Goal: Task Accomplishment & Management: Use online tool/utility

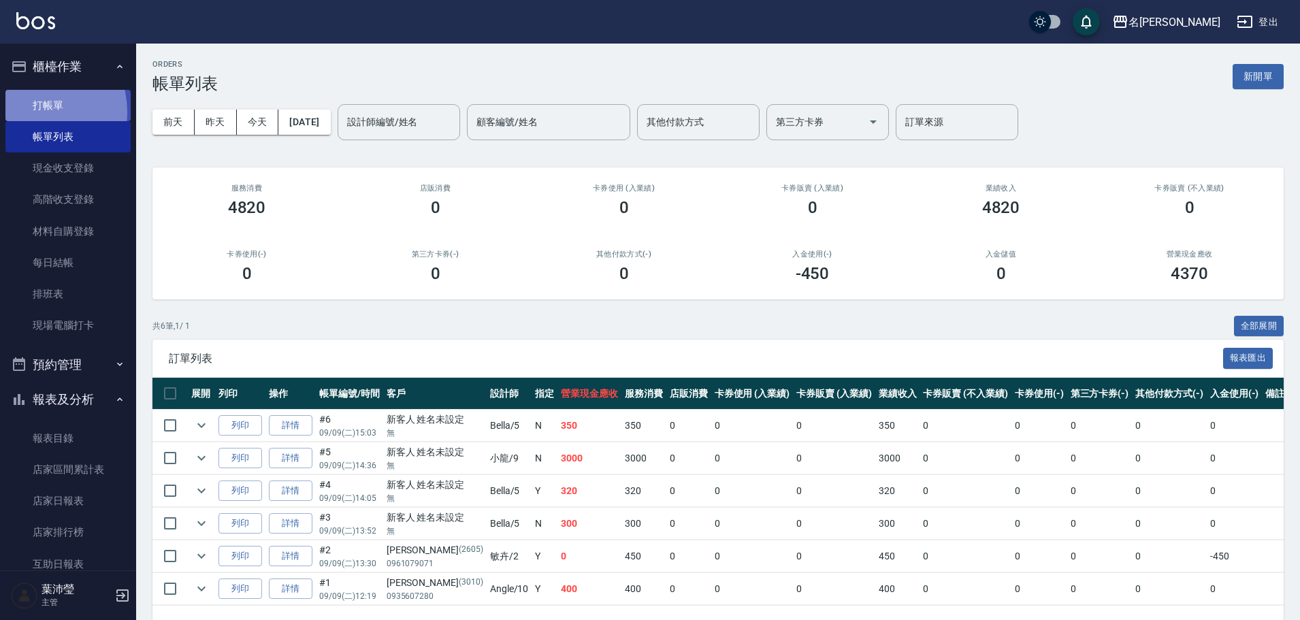
click at [32, 112] on link "打帳單" at bounding box center [67, 105] width 125 height 31
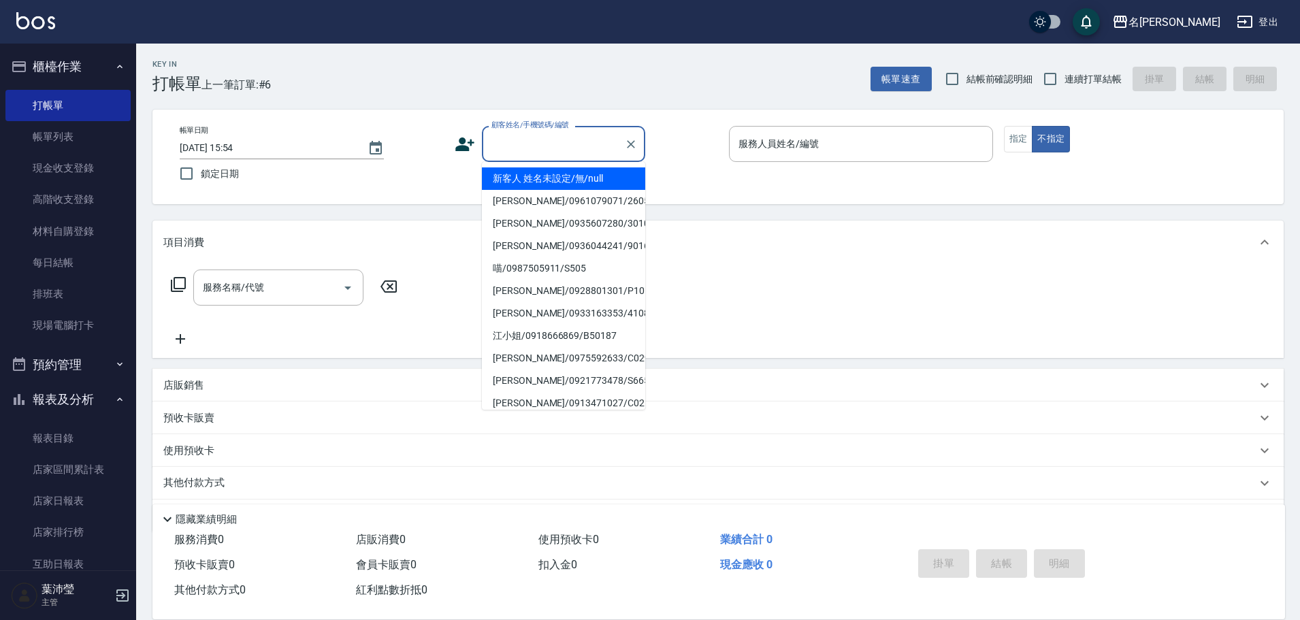
click at [566, 150] on input "顧客姓名/手機號碼/編號" at bounding box center [553, 144] width 131 height 24
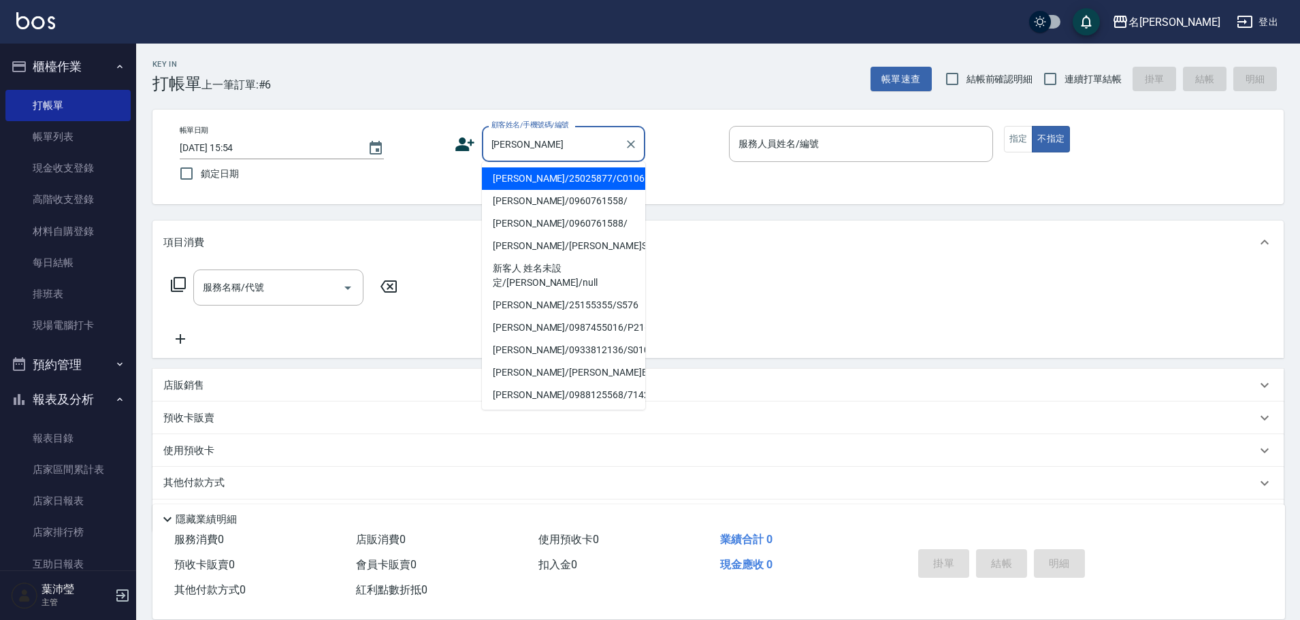
click at [525, 177] on li "[PERSON_NAME]/25025877/C0106" at bounding box center [563, 178] width 163 height 22
type input "[PERSON_NAME]/25025877/C0106"
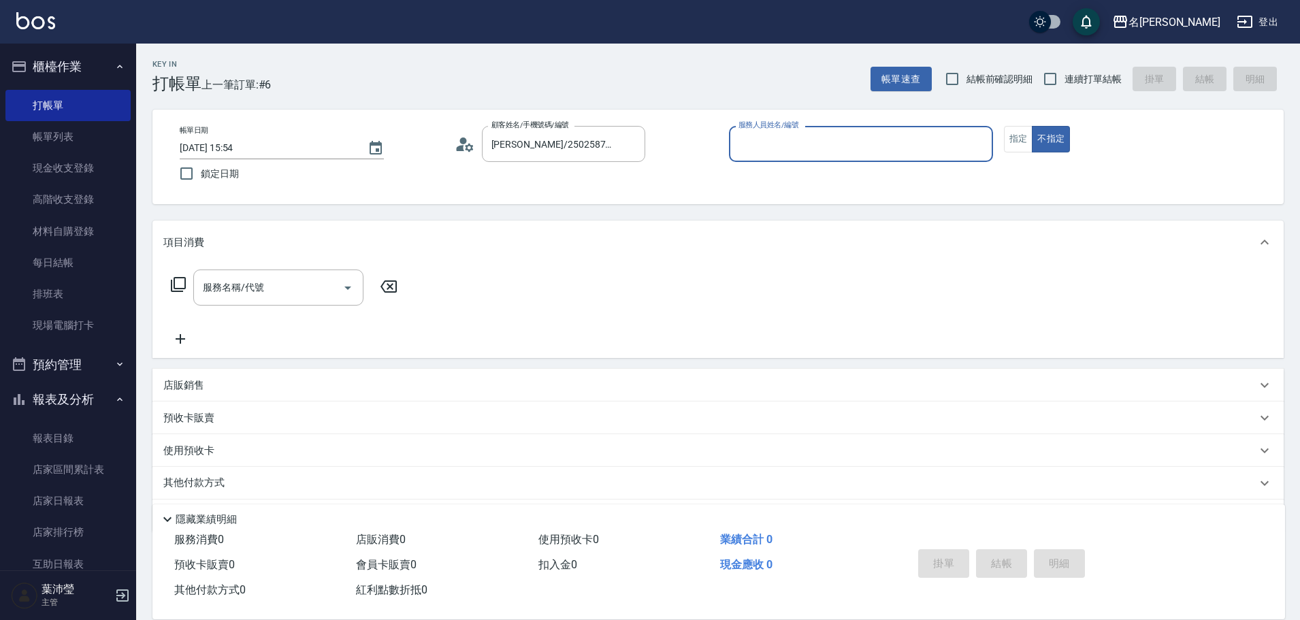
type input "Angle-10"
click at [1020, 146] on button "指定" at bounding box center [1018, 139] width 29 height 27
click at [176, 285] on icon at bounding box center [178, 284] width 16 height 16
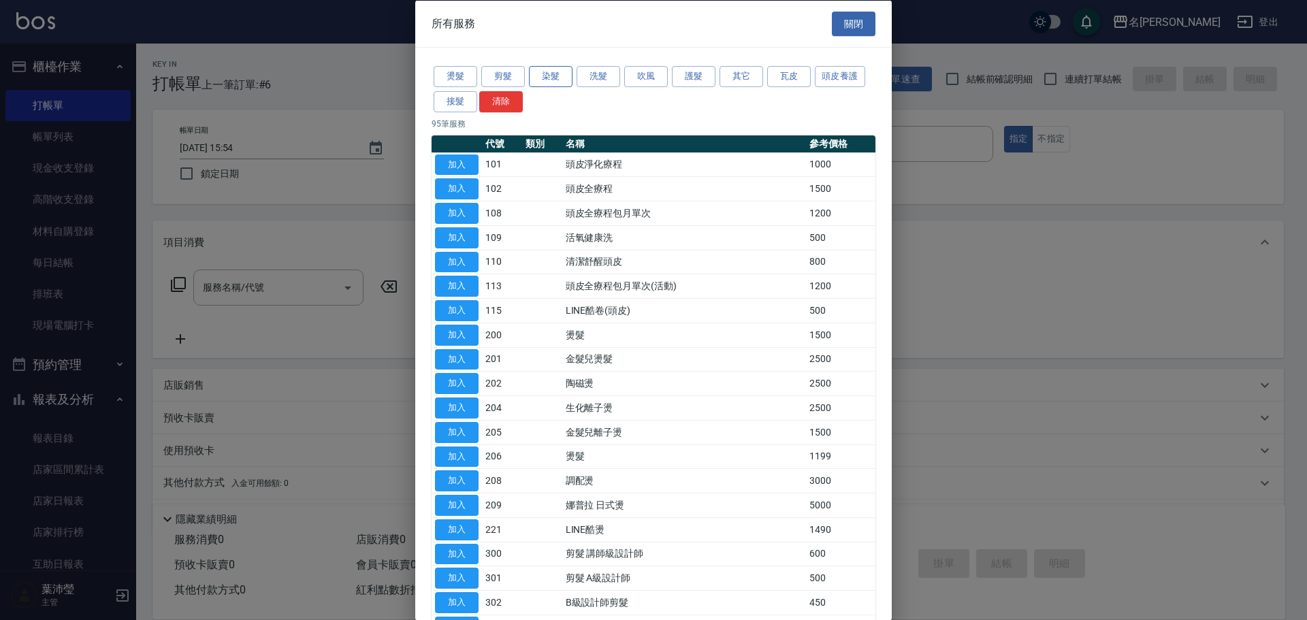
click at [548, 75] on button "染髮" at bounding box center [551, 76] width 44 height 21
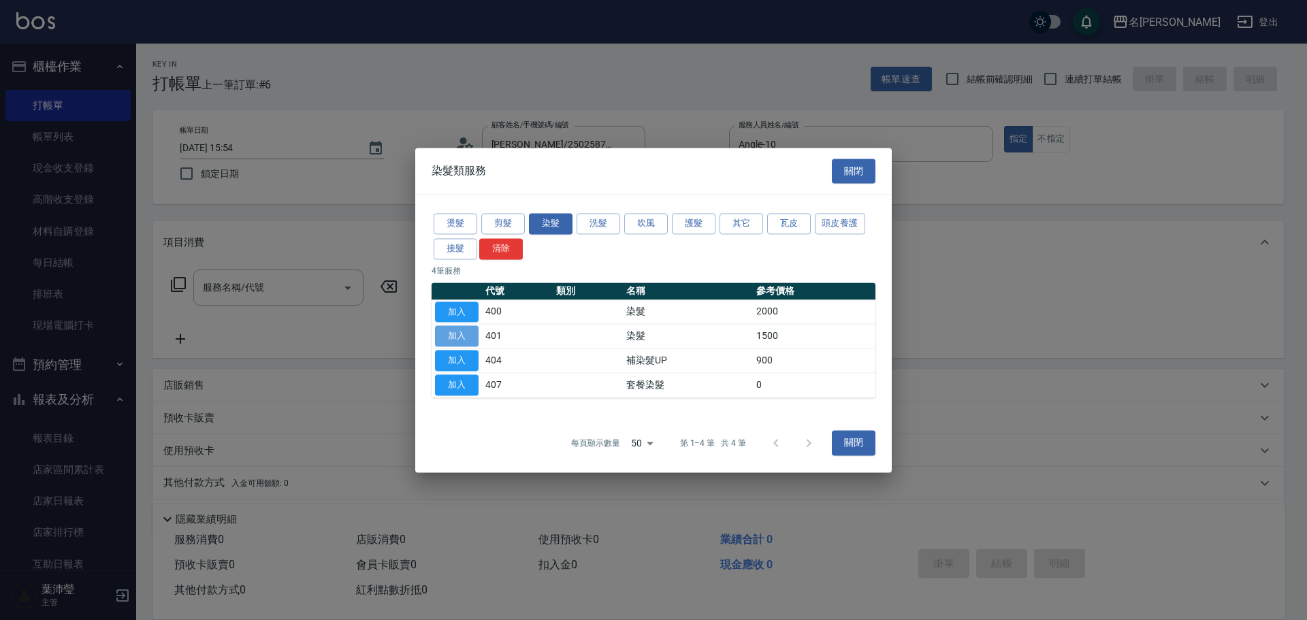
click at [456, 329] on button "加入" at bounding box center [457, 336] width 44 height 21
type input "染髮(401)"
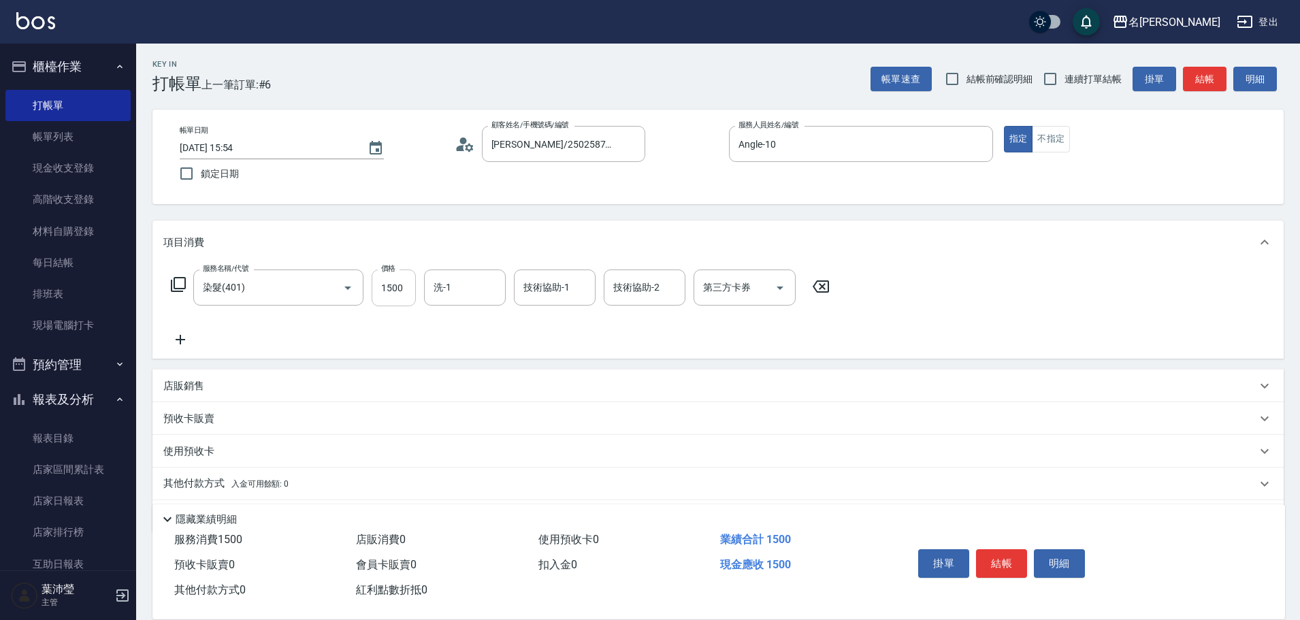
click at [399, 288] on input "1500" at bounding box center [394, 288] width 44 height 37
type input "1000"
click at [460, 282] on input "洗-1" at bounding box center [464, 288] width 69 height 24
drag, startPoint x: 462, startPoint y: 282, endPoint x: 419, endPoint y: 293, distance: 44.2
click at [419, 293] on div "服務名稱/代號 染髮(401) 服務名稱/代號 價格 1000 價格 洗-1 1 洗-1 技術協助-1 技術協助-1 技術協助-2 技術協助-2 第三方卡券 …" at bounding box center [500, 288] width 675 height 37
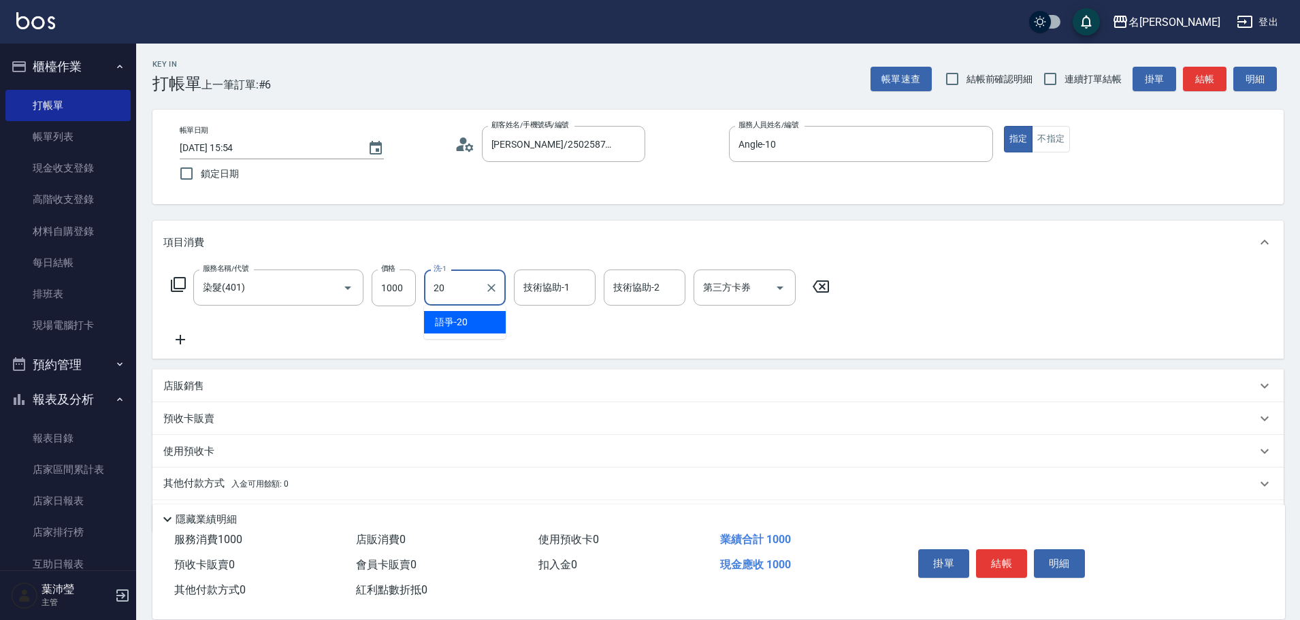
click at [440, 321] on span "語爭 -20" at bounding box center [451, 322] width 33 height 14
type input "語爭-20"
click at [530, 295] on input "技術協助-1" at bounding box center [554, 288] width 69 height 24
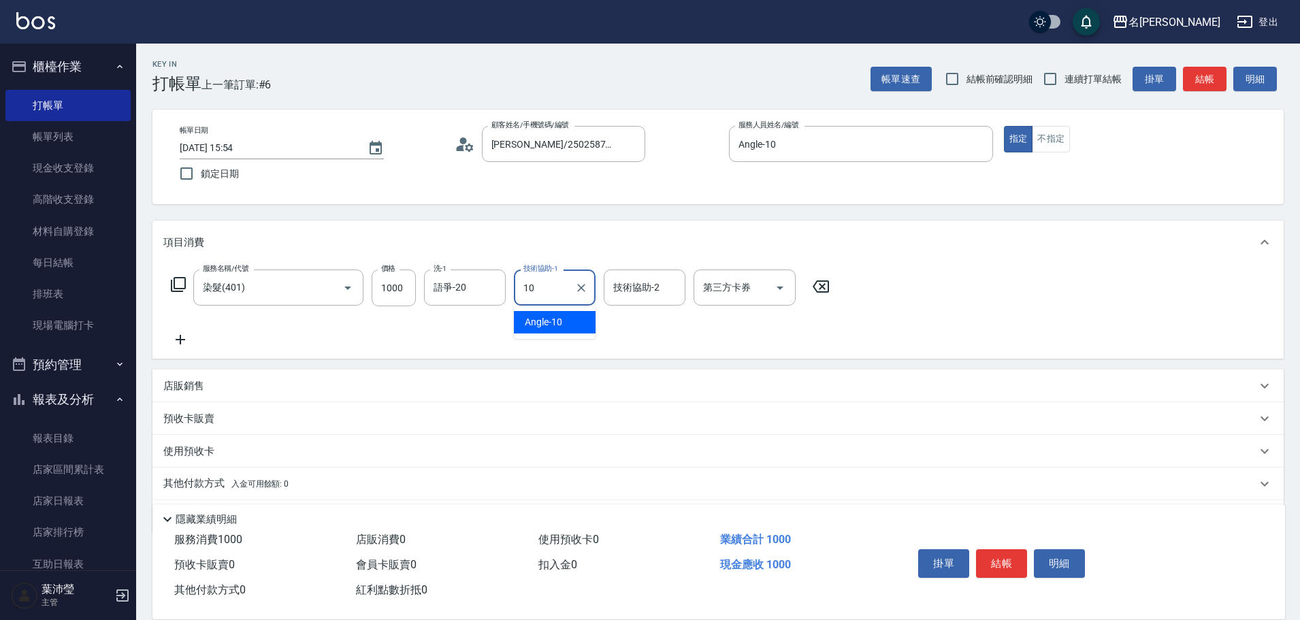
type input "Angle-10"
click at [632, 292] on input "技術協助-2" at bounding box center [644, 288] width 69 height 24
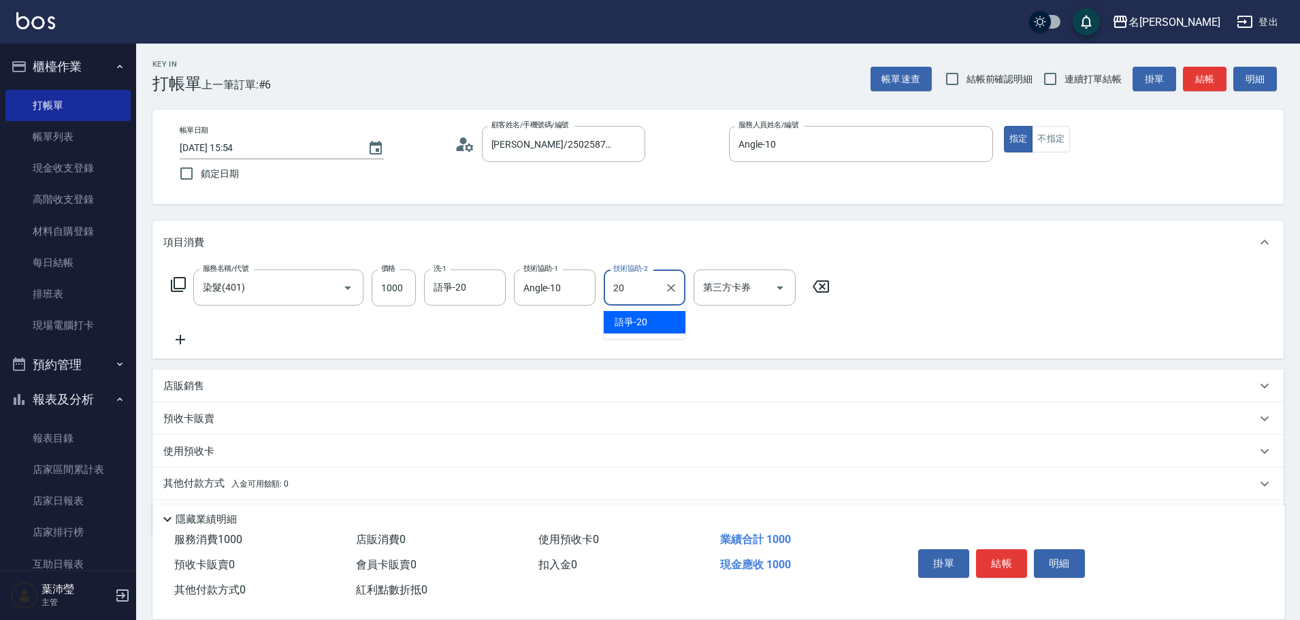
click at [628, 329] on span "語爭 -20" at bounding box center [631, 322] width 33 height 14
type input "語爭-20"
click at [1001, 557] on button "結帳" at bounding box center [1001, 563] width 51 height 29
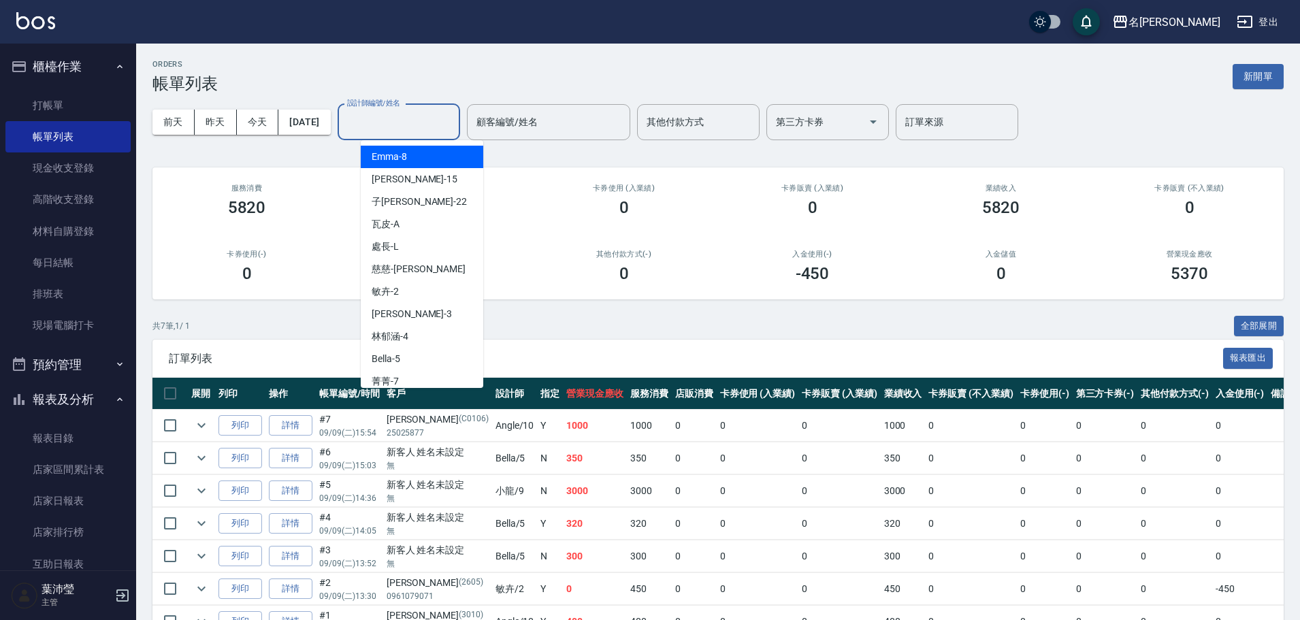
click at [397, 125] on input "設計師編號/姓名" at bounding box center [399, 122] width 110 height 24
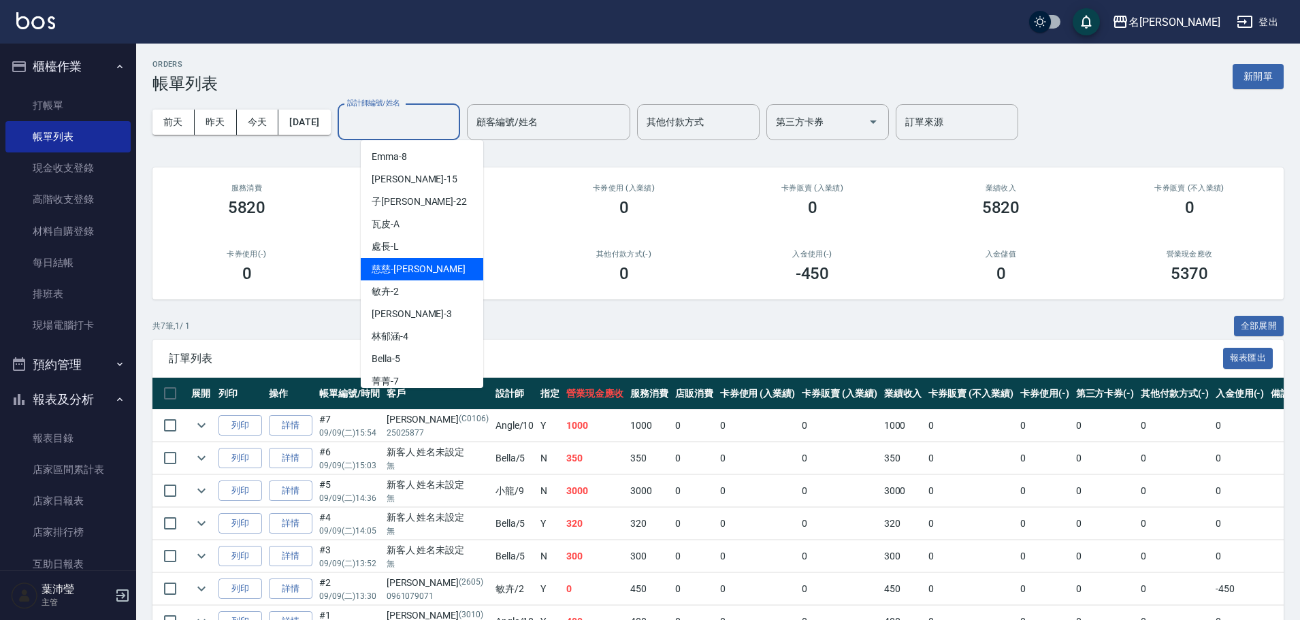
click at [387, 115] on input "設計師編號/姓名" at bounding box center [399, 122] width 110 height 24
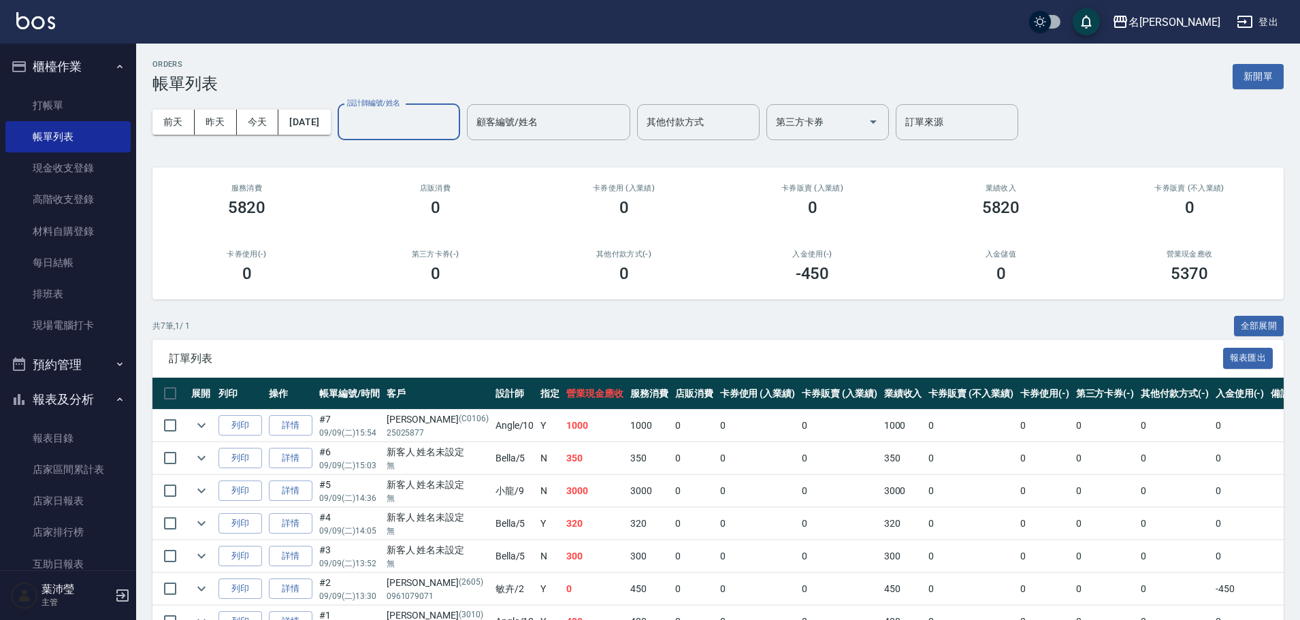
click at [391, 125] on input "設計師編號/姓名" at bounding box center [399, 122] width 110 height 24
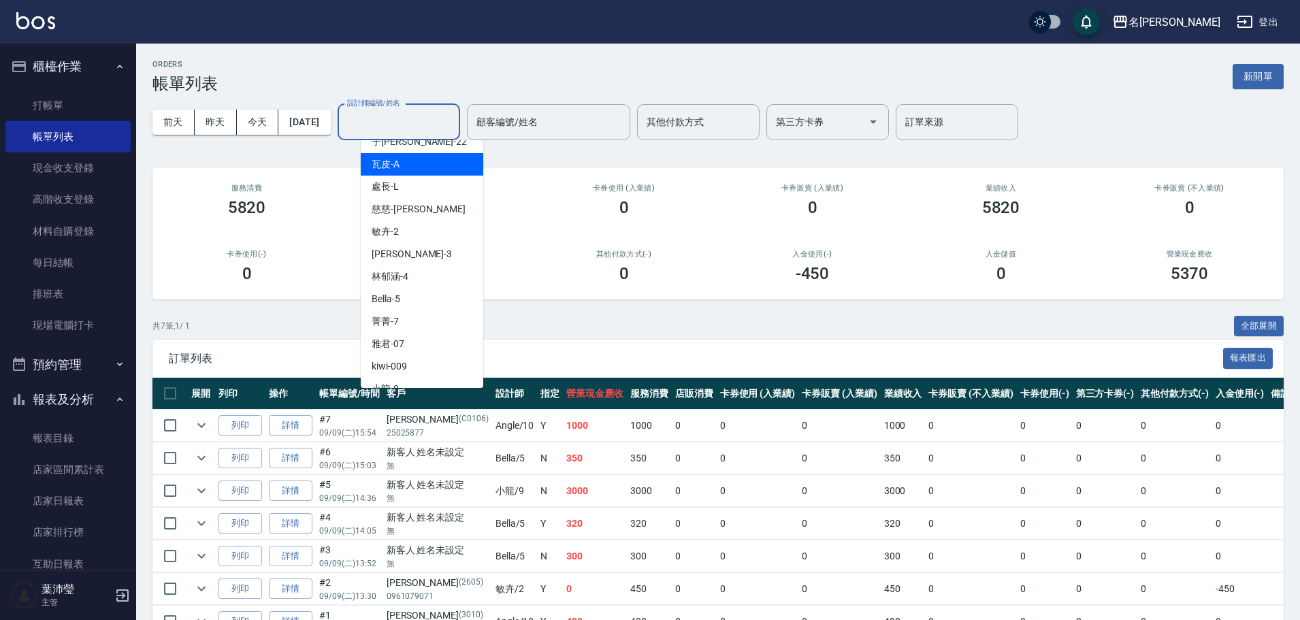
scroll to position [204, 0]
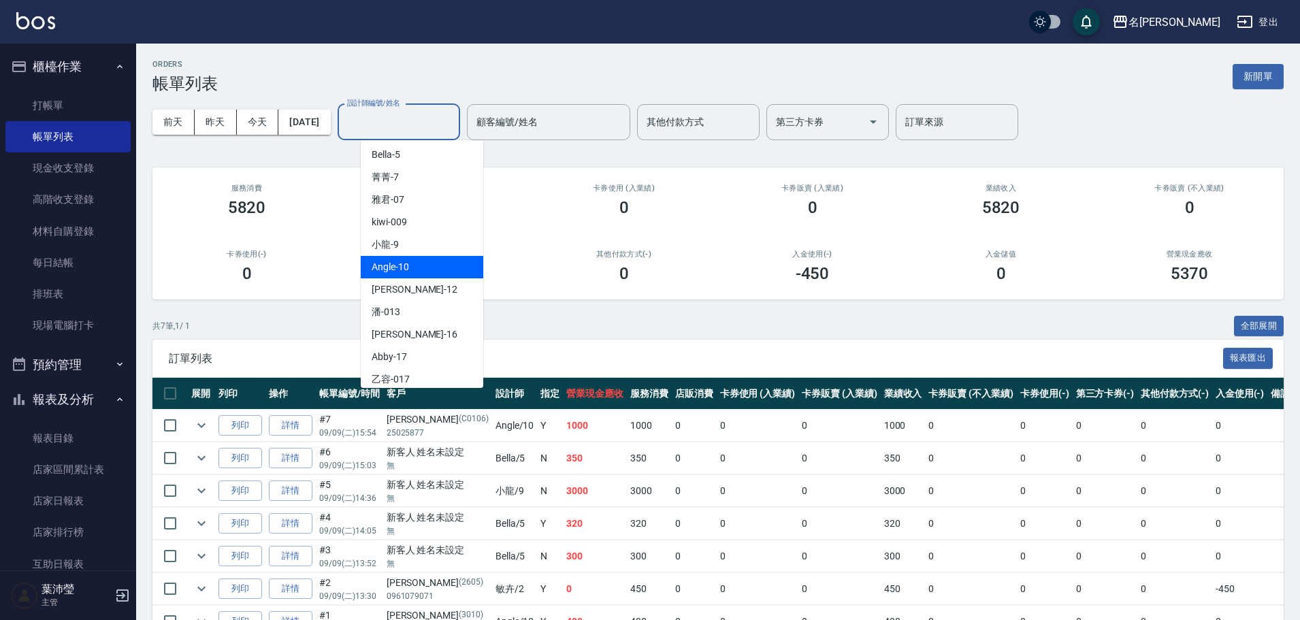
click at [424, 259] on div "Angle -10" at bounding box center [422, 267] width 123 height 22
type input "Angle-10"
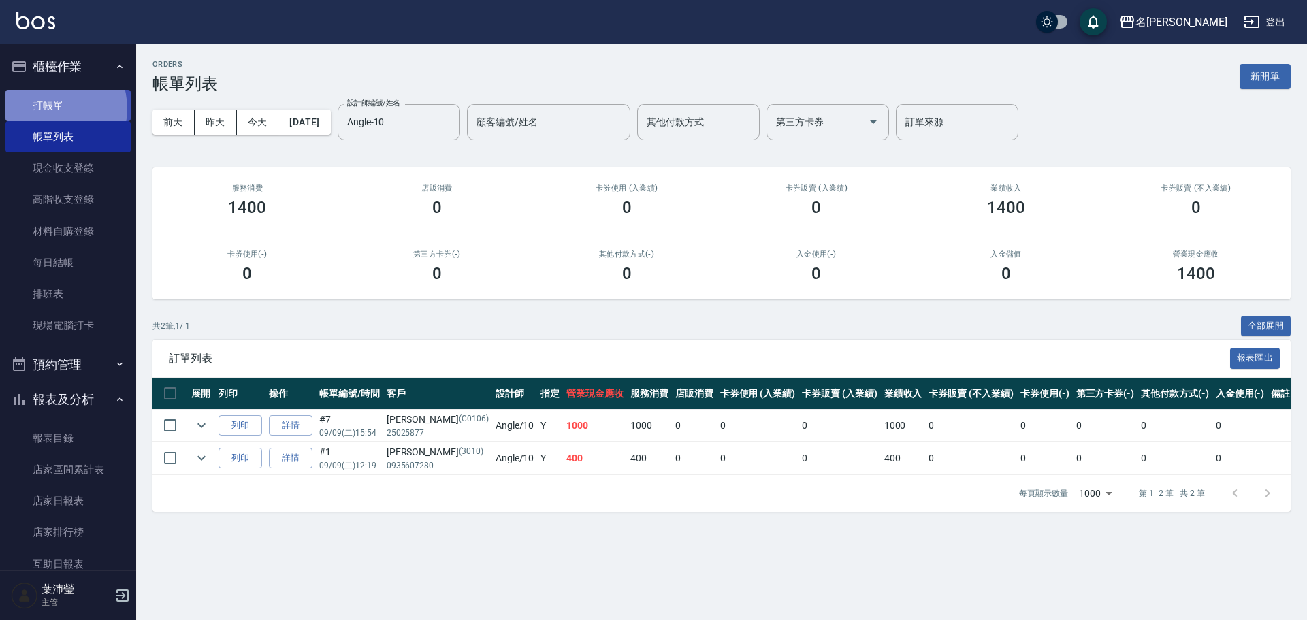
click at [50, 108] on link "打帳單" at bounding box center [67, 105] width 125 height 31
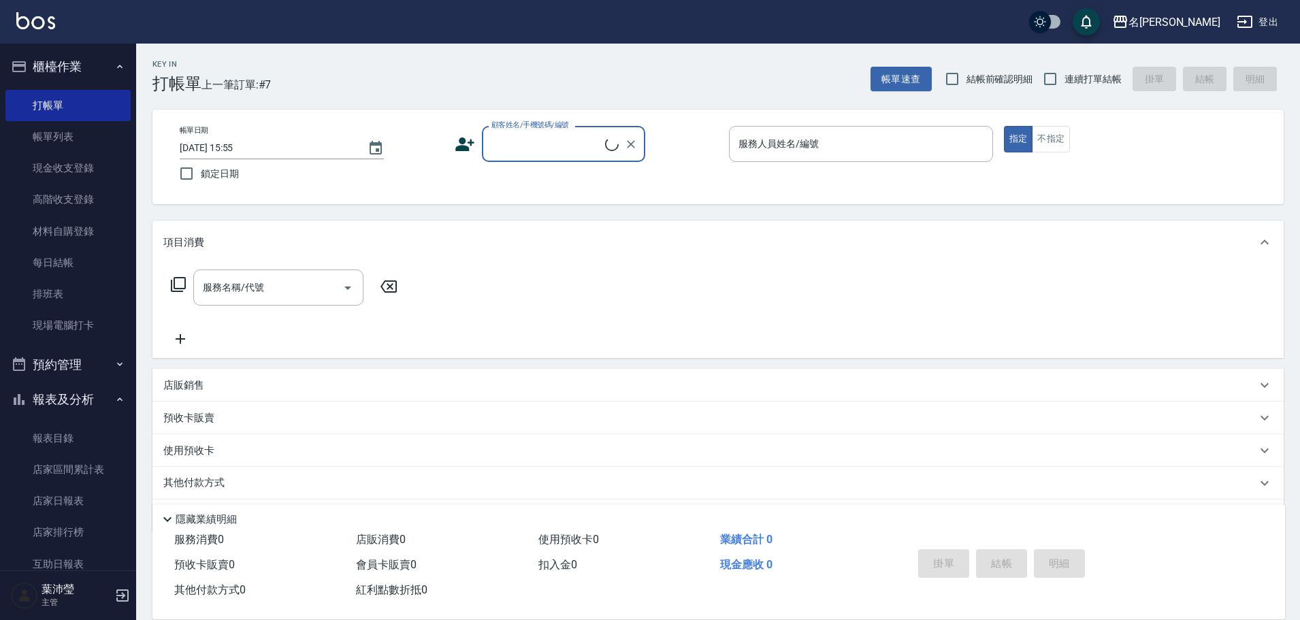
click at [518, 132] on input "顧客姓名/手機號碼/編號" at bounding box center [546, 144] width 117 height 24
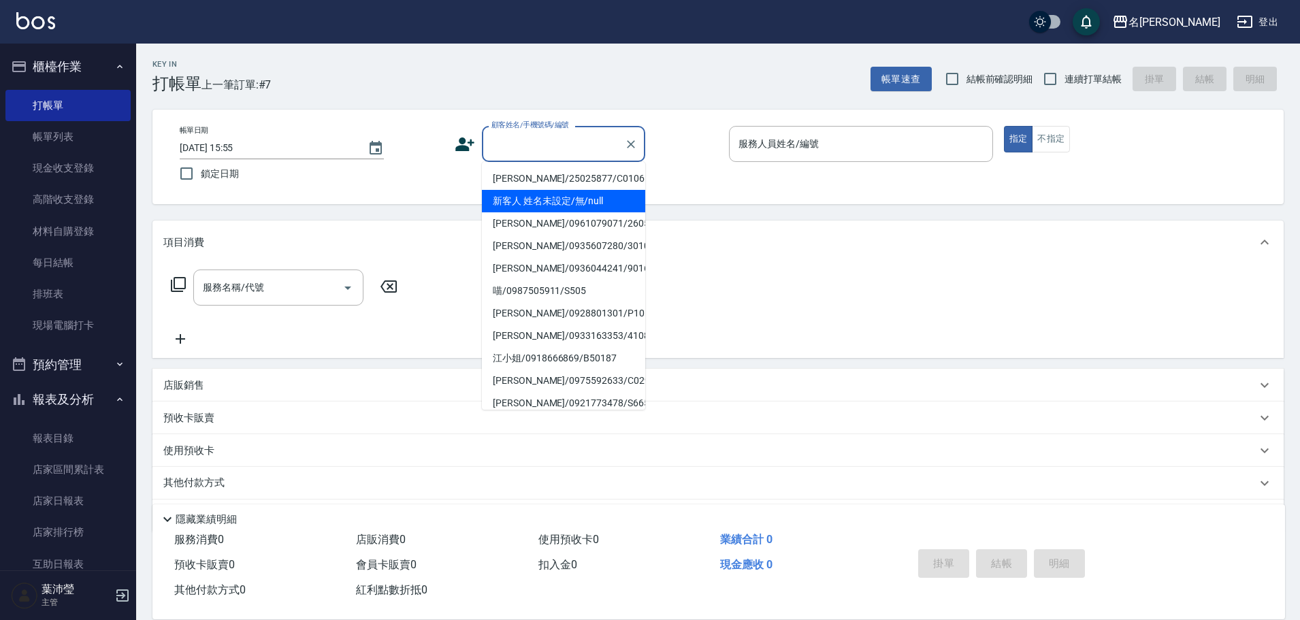
click at [563, 198] on li "新客人 姓名未設定/無/null" at bounding box center [563, 201] width 163 height 22
type input "新客人 姓名未設定/無/null"
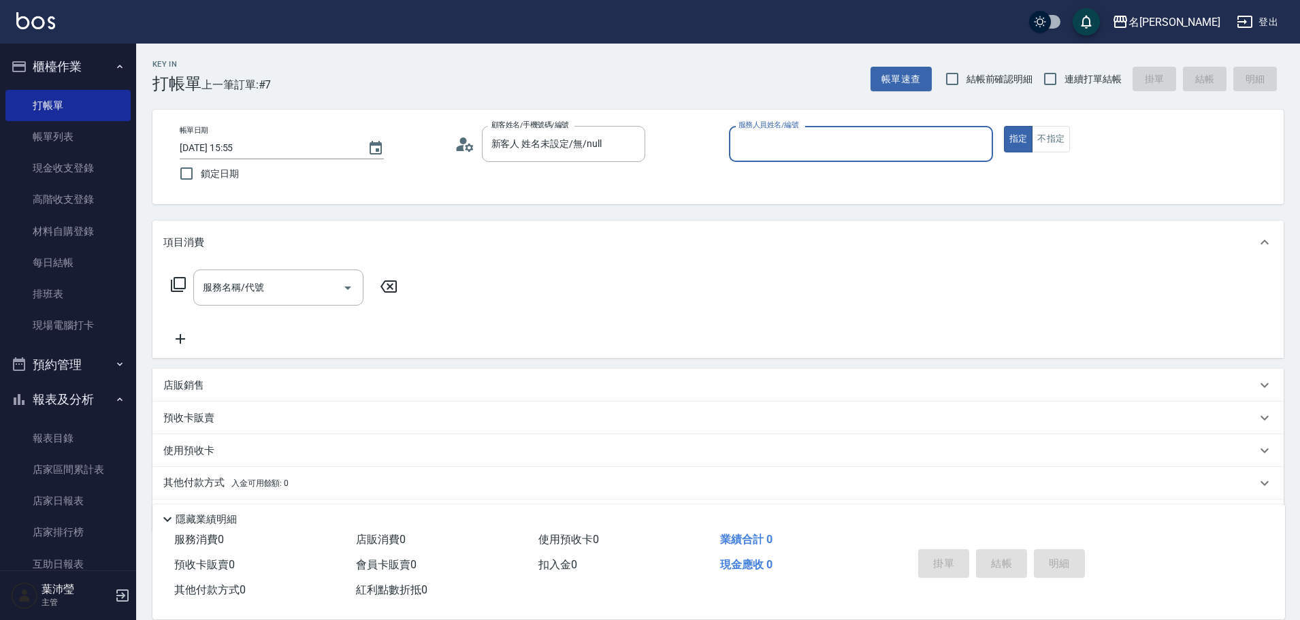
click at [764, 145] on input "服務人員姓名/編號" at bounding box center [861, 144] width 252 height 24
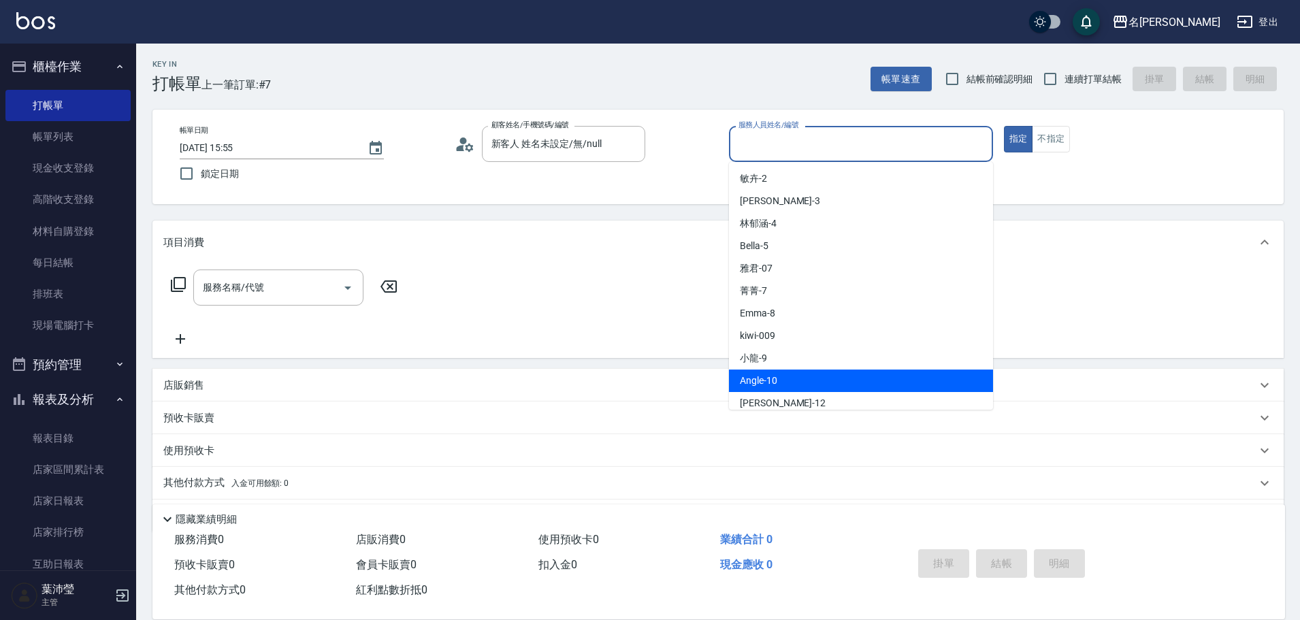
click at [796, 377] on div "Angle -10" at bounding box center [861, 381] width 264 height 22
type input "Angle-10"
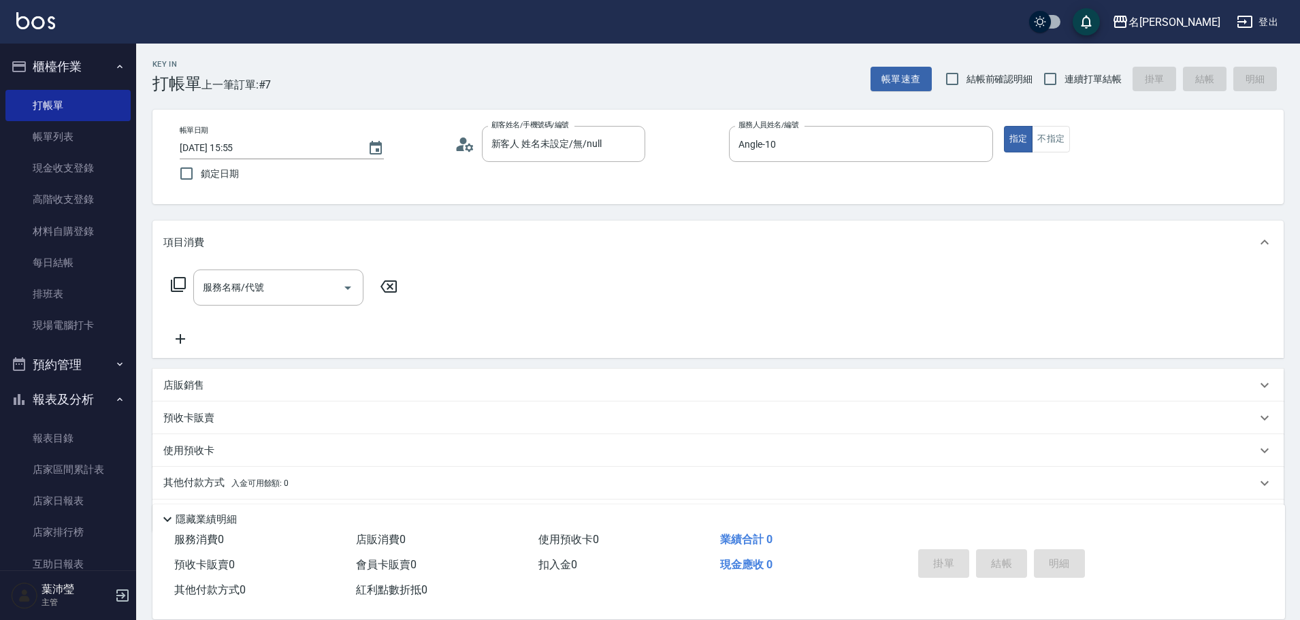
click at [172, 288] on icon at bounding box center [178, 284] width 15 height 15
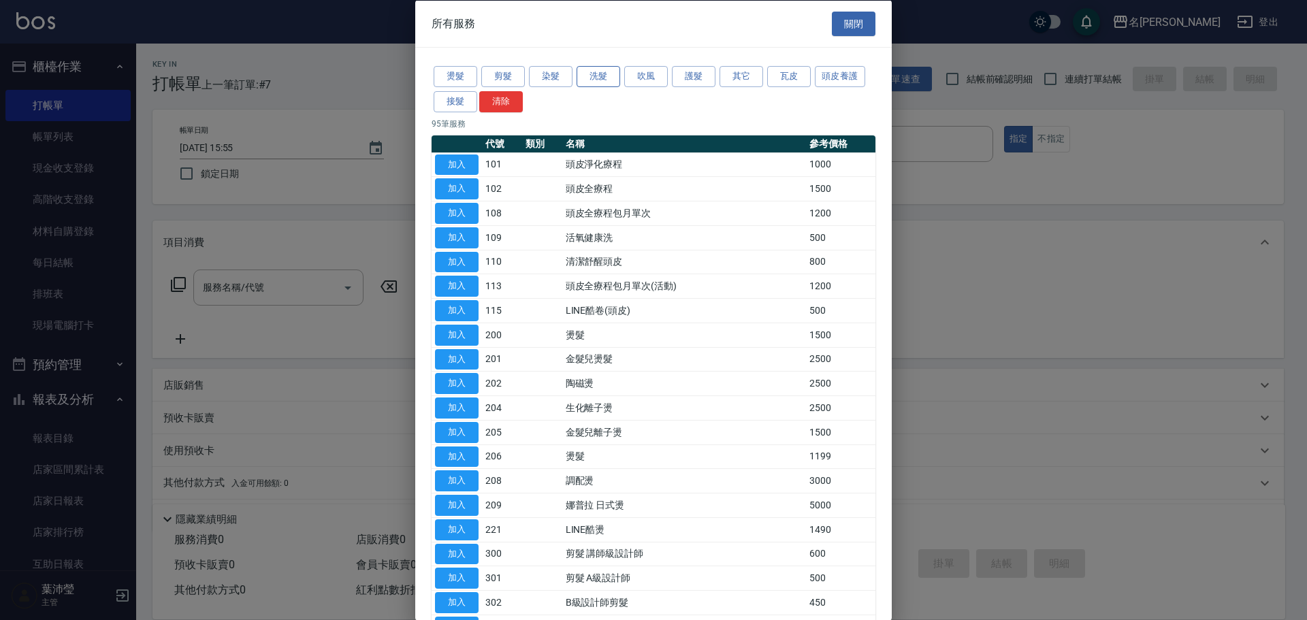
click at [596, 74] on button "洗髮" at bounding box center [599, 76] width 44 height 21
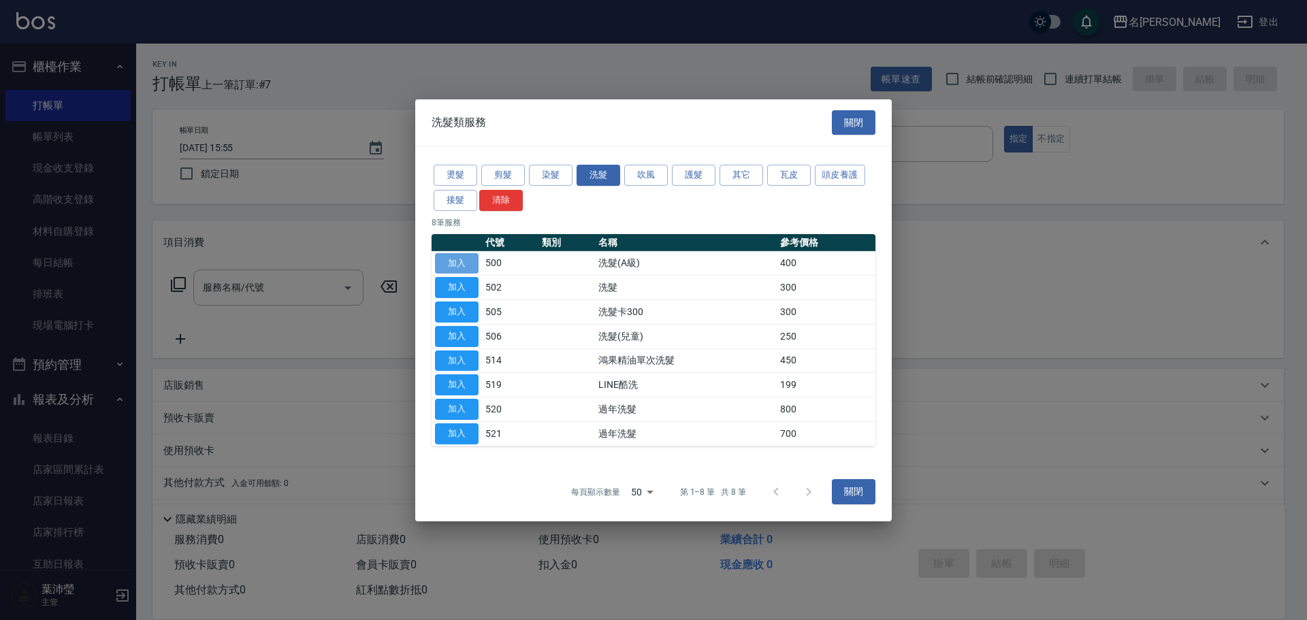
click at [446, 271] on button "加入" at bounding box center [457, 263] width 44 height 21
type input "洗髮(A級)(500)"
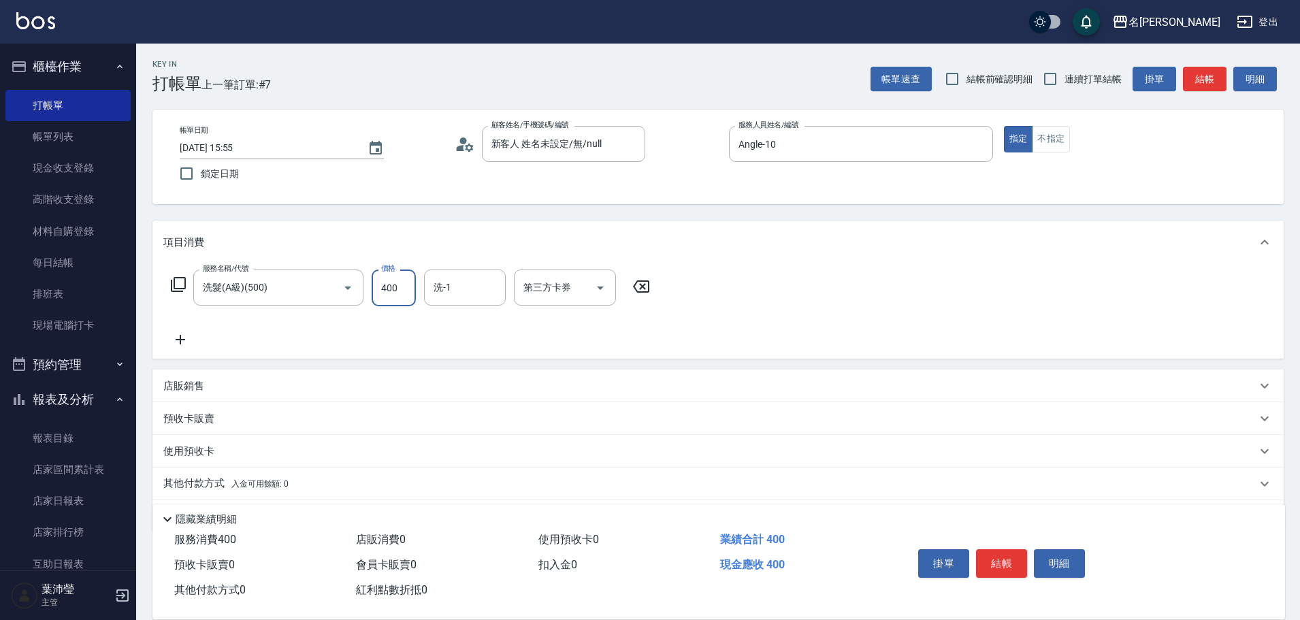
click at [405, 297] on input "400" at bounding box center [394, 288] width 44 height 37
type input "500"
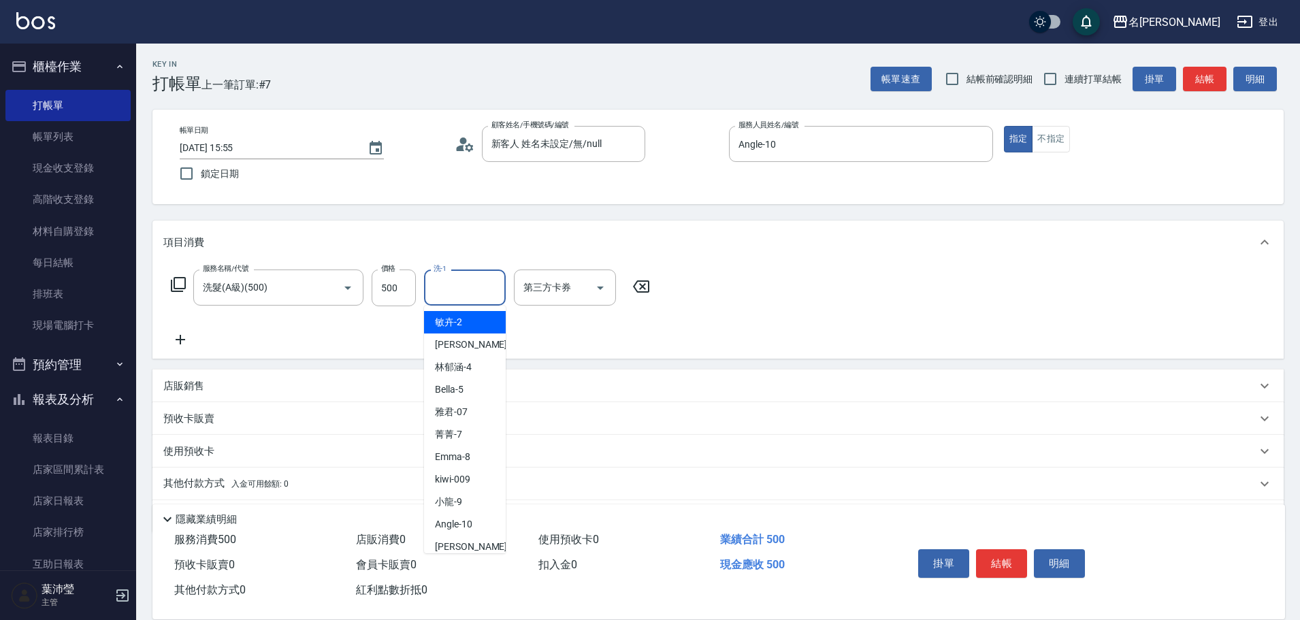
click at [466, 288] on input "洗-1" at bounding box center [464, 288] width 69 height 24
type input "語爭-20"
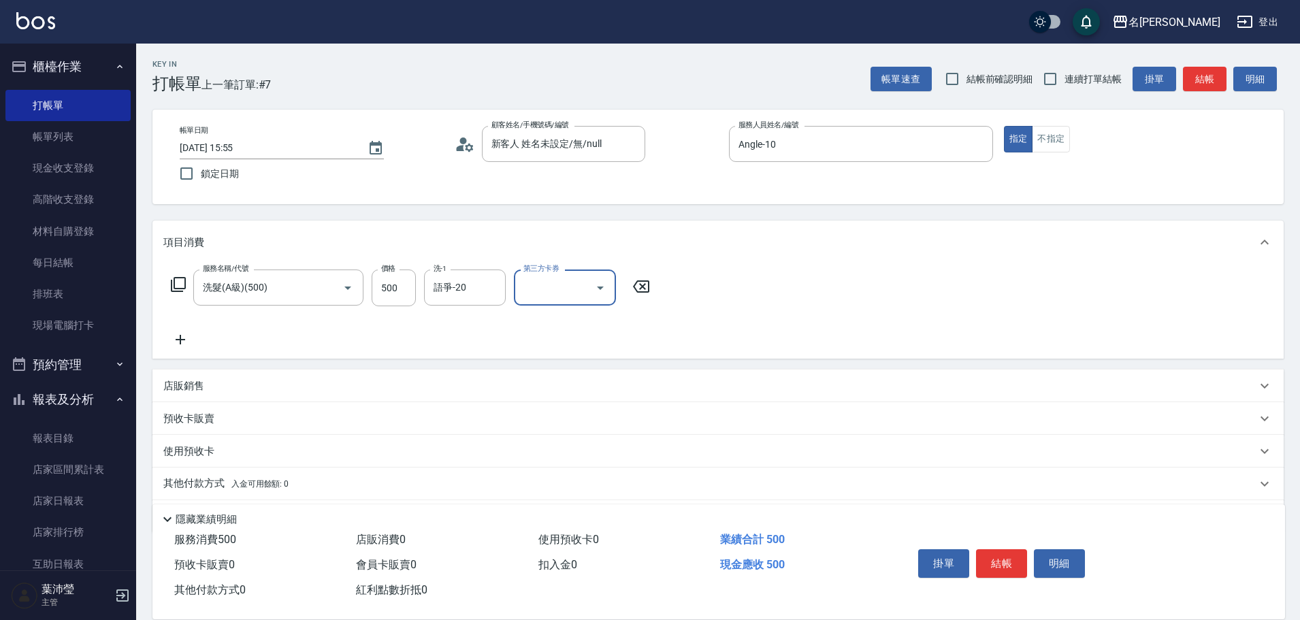
click at [182, 338] on icon at bounding box center [180, 339] width 34 height 16
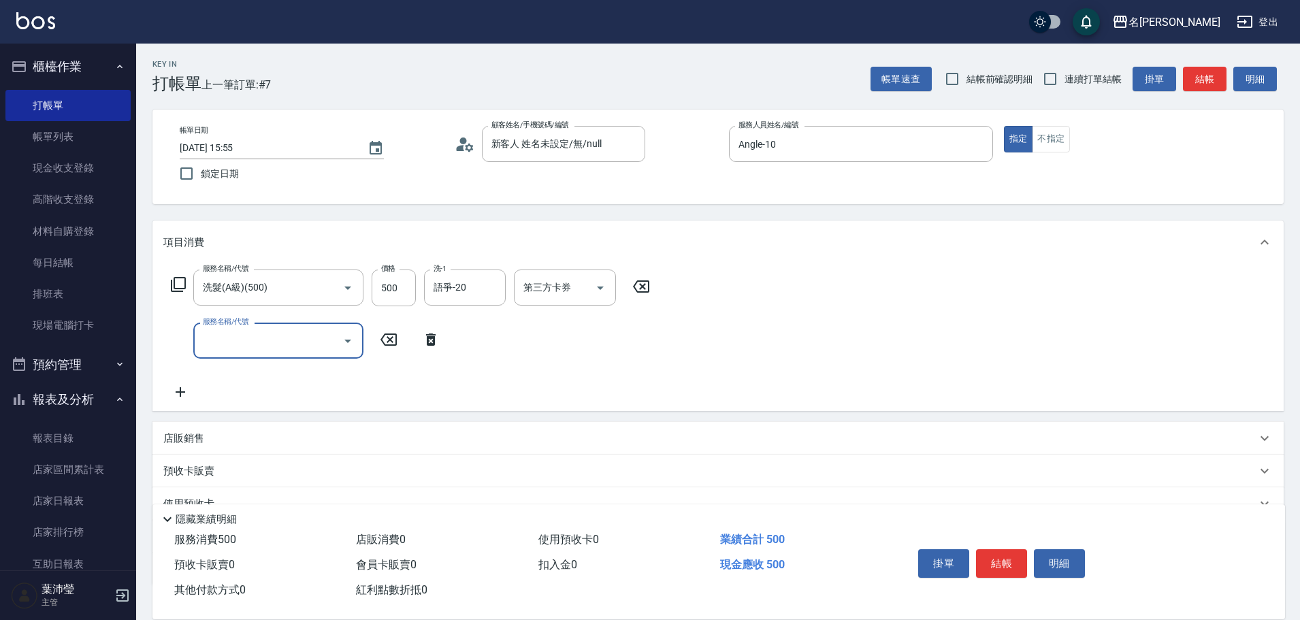
click at [172, 285] on icon at bounding box center [178, 284] width 15 height 15
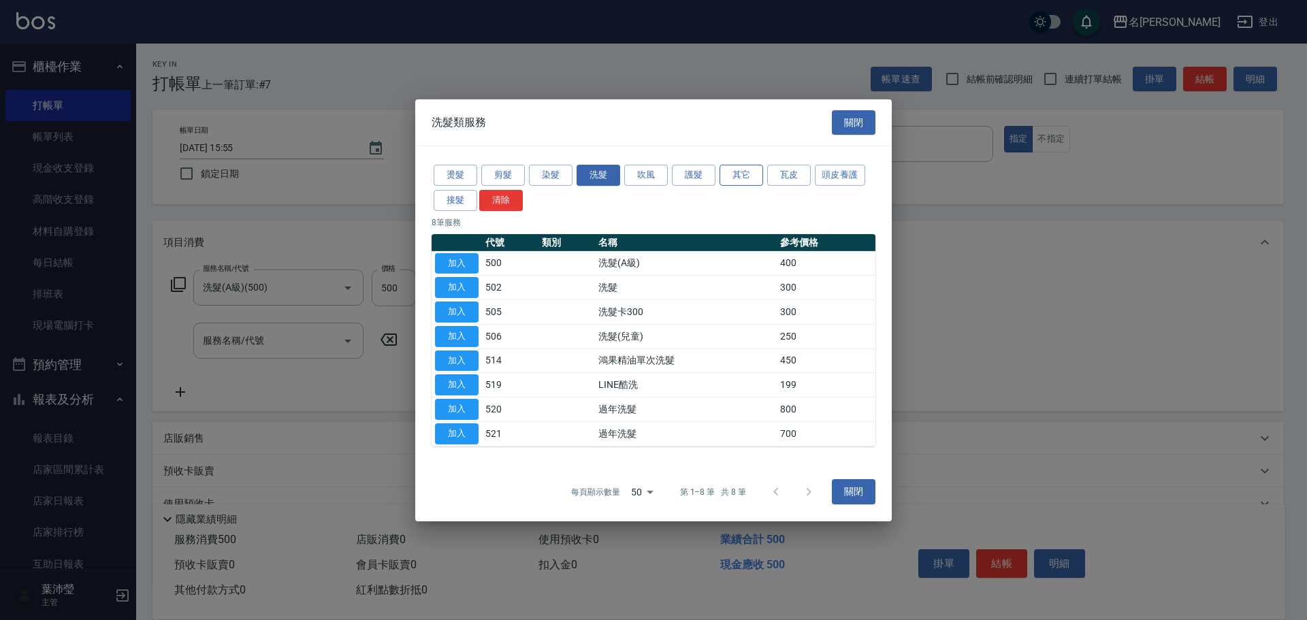
click at [742, 176] on button "其它" at bounding box center [741, 175] width 44 height 21
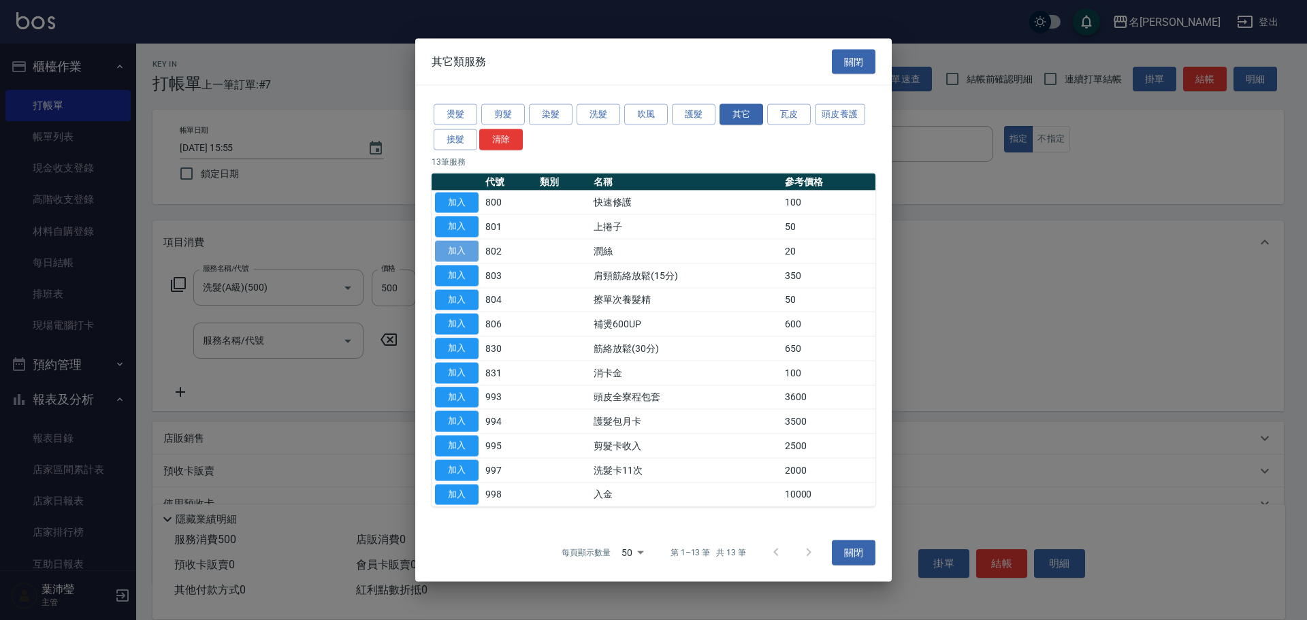
click at [463, 252] on button "加入" at bounding box center [457, 251] width 44 height 21
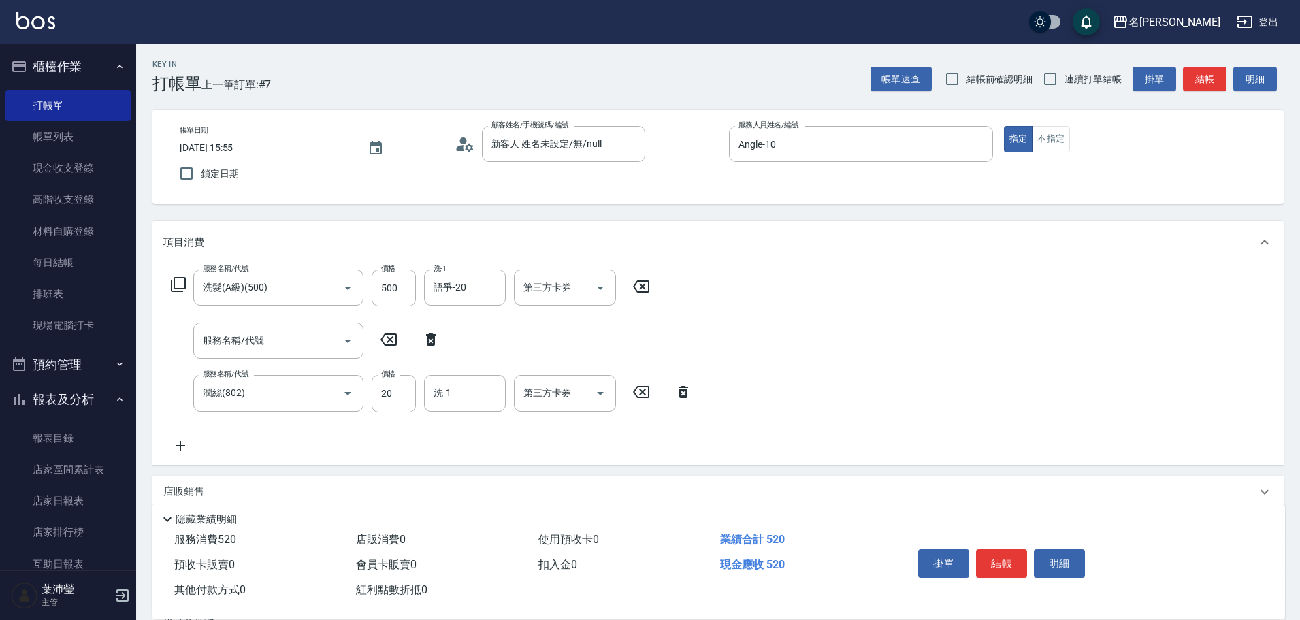
click at [424, 344] on icon at bounding box center [431, 339] width 34 height 16
type input "潤絲(802)"
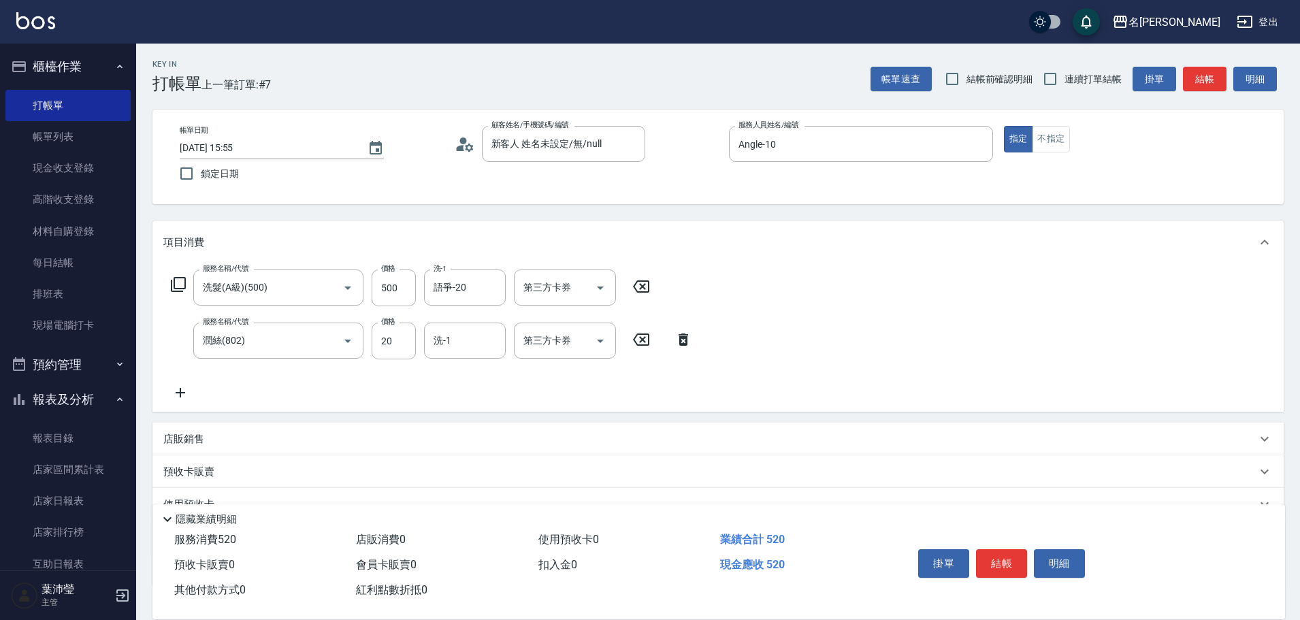
click at [424, 344] on div "洗-1" at bounding box center [465, 341] width 82 height 36
type input "語爭-20"
click at [994, 553] on button "結帳" at bounding box center [1001, 563] width 51 height 29
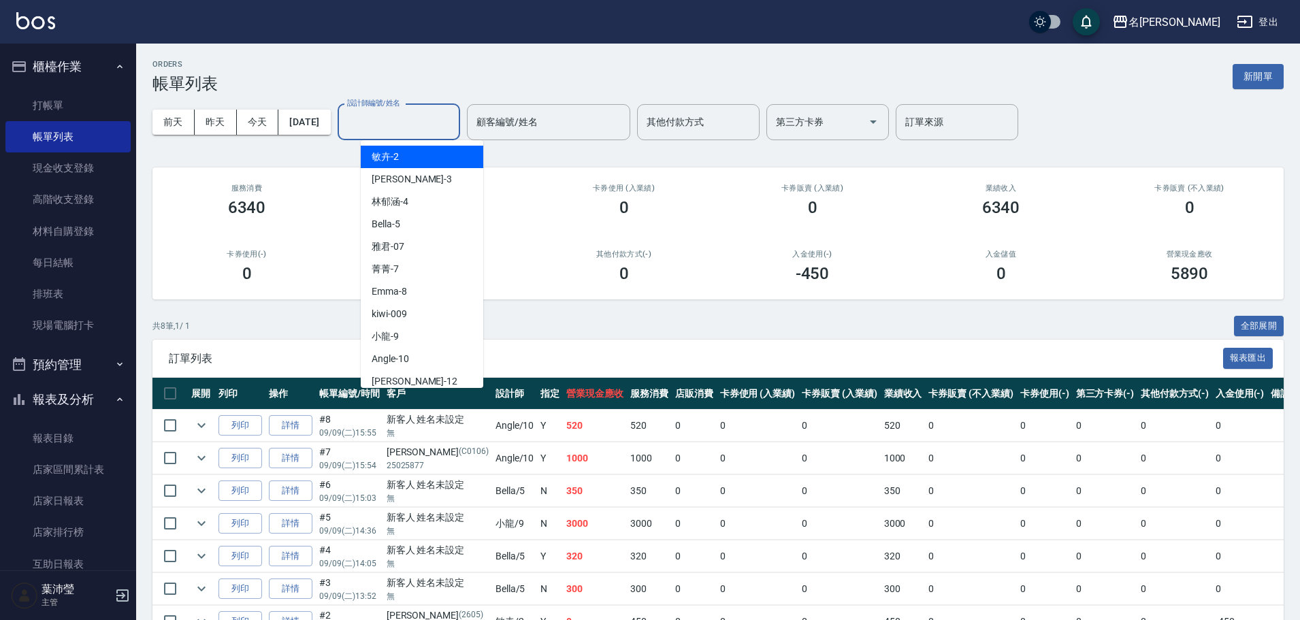
click at [449, 132] on input "設計師編號/姓名" at bounding box center [399, 122] width 110 height 24
click at [442, 352] on div "Angle -10" at bounding box center [422, 359] width 123 height 22
type input "Angle-10"
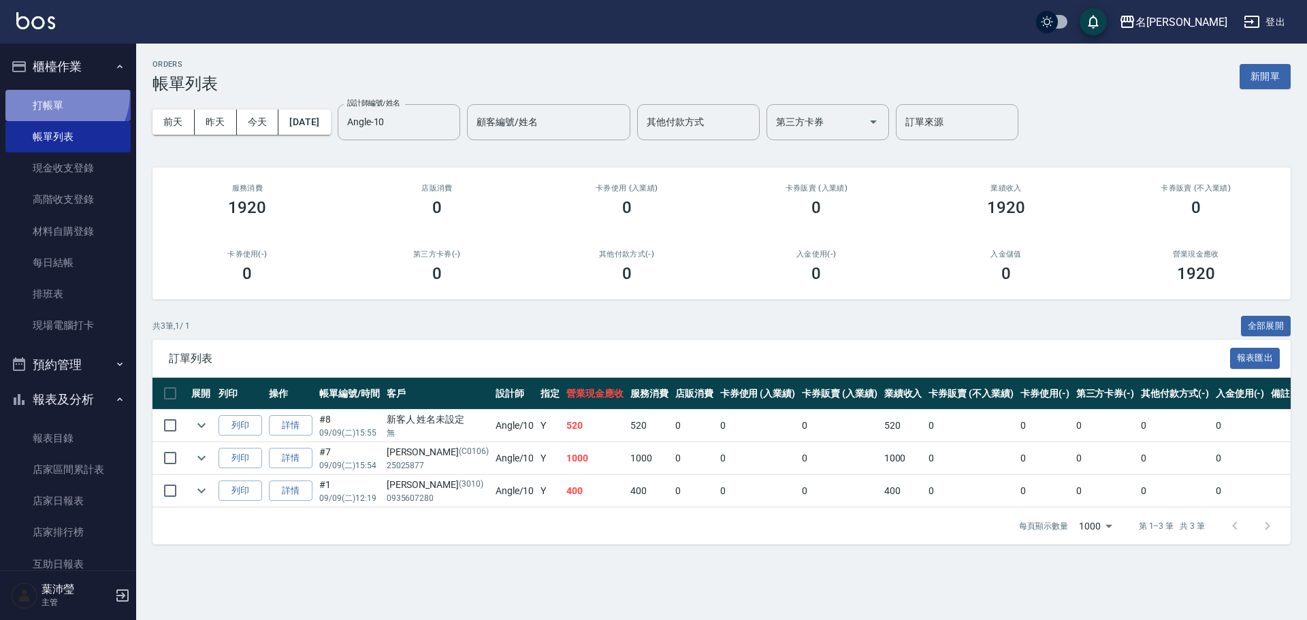
click at [57, 93] on link "打帳單" at bounding box center [67, 105] width 125 height 31
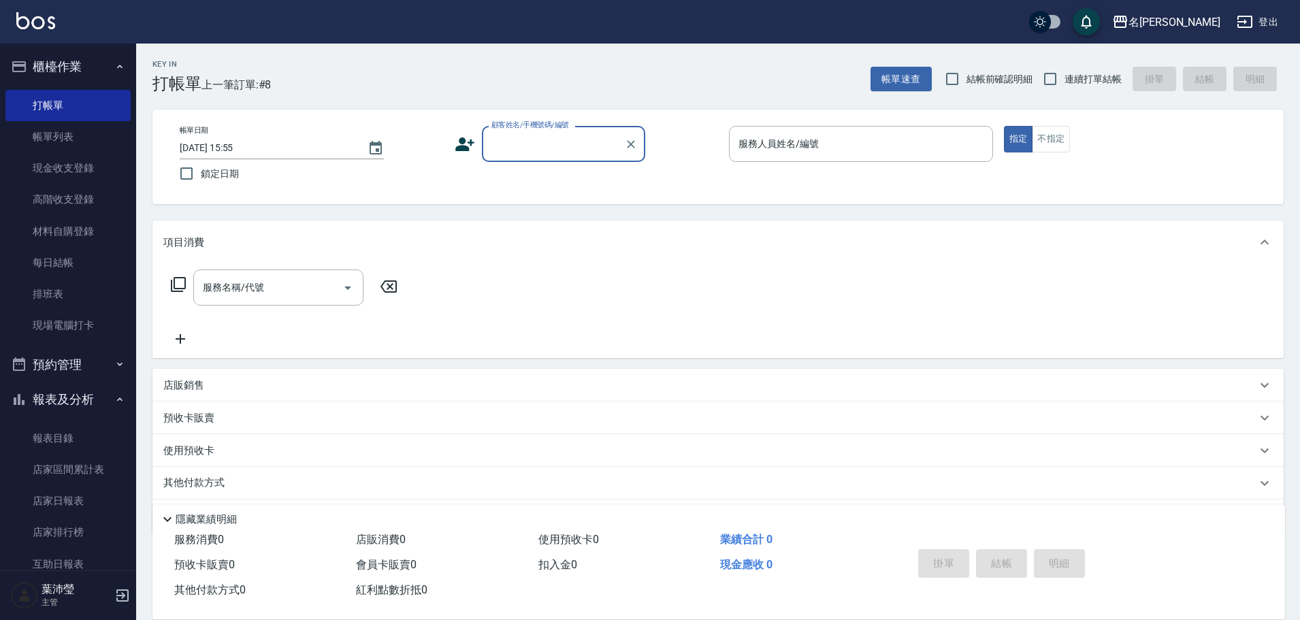
click at [583, 129] on div "顧客姓名/手機號碼/編號" at bounding box center [563, 144] width 163 height 36
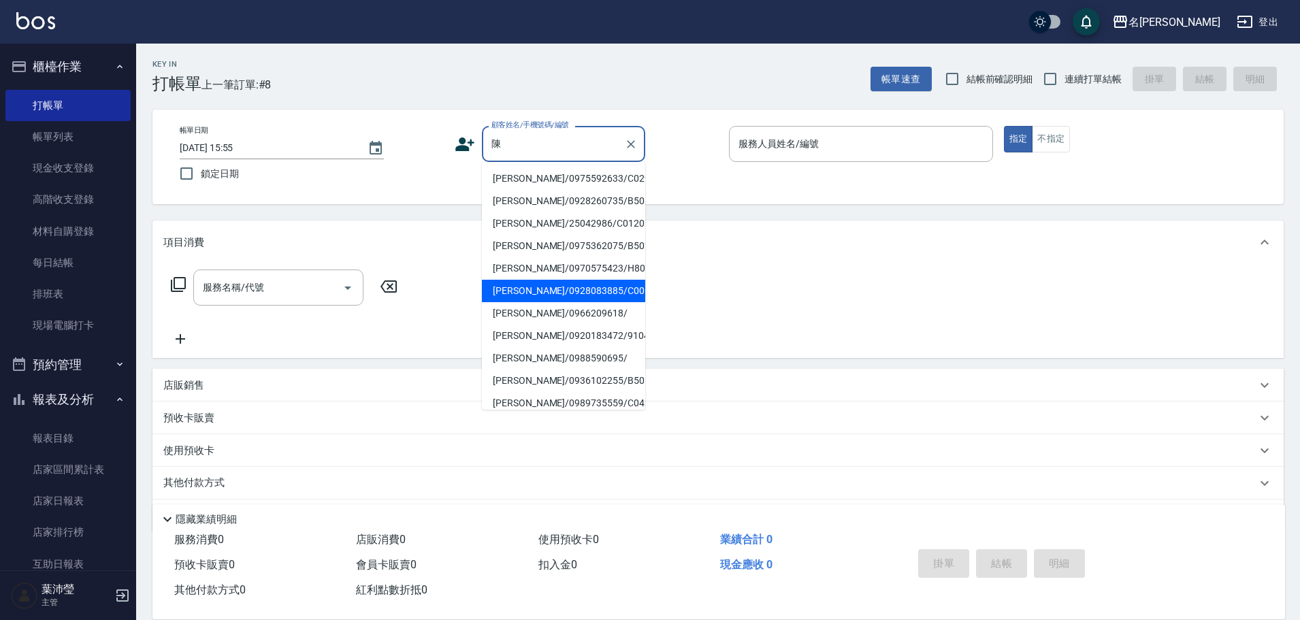
click at [551, 291] on li "[PERSON_NAME]/0928083885/C0061" at bounding box center [563, 291] width 163 height 22
type input "[PERSON_NAME]/0928083885/C0061"
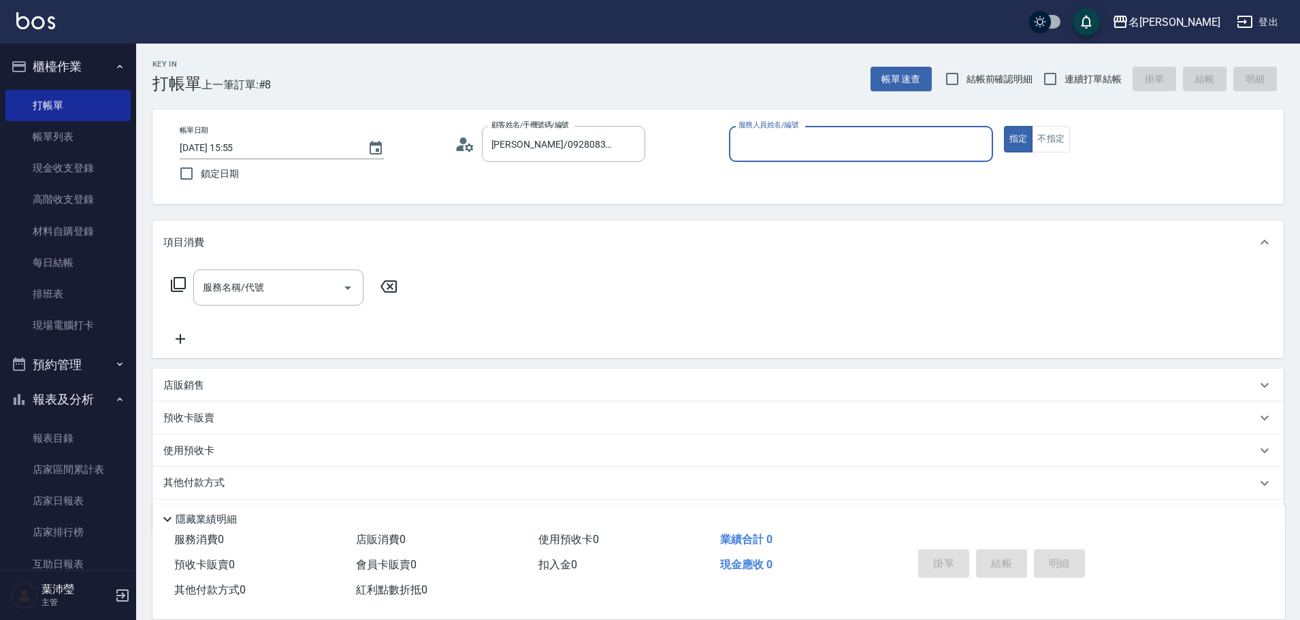
type input "敏卉-2"
click at [180, 285] on icon at bounding box center [178, 284] width 16 height 16
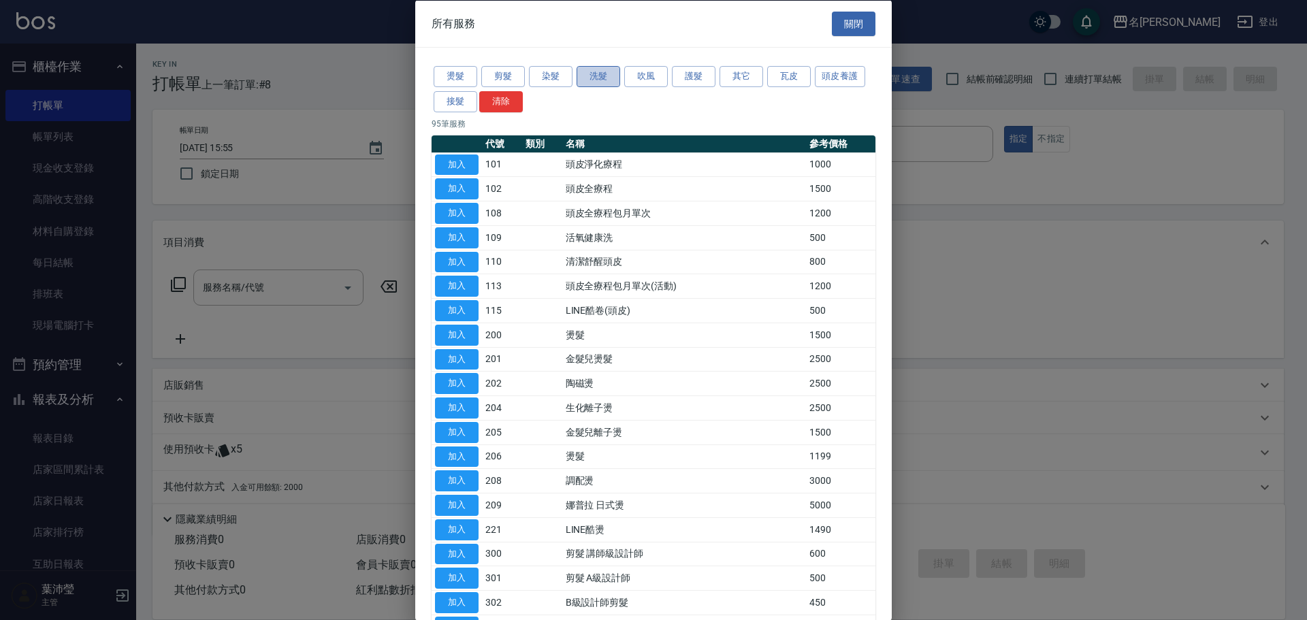
click at [589, 79] on button "洗髮" at bounding box center [599, 76] width 44 height 21
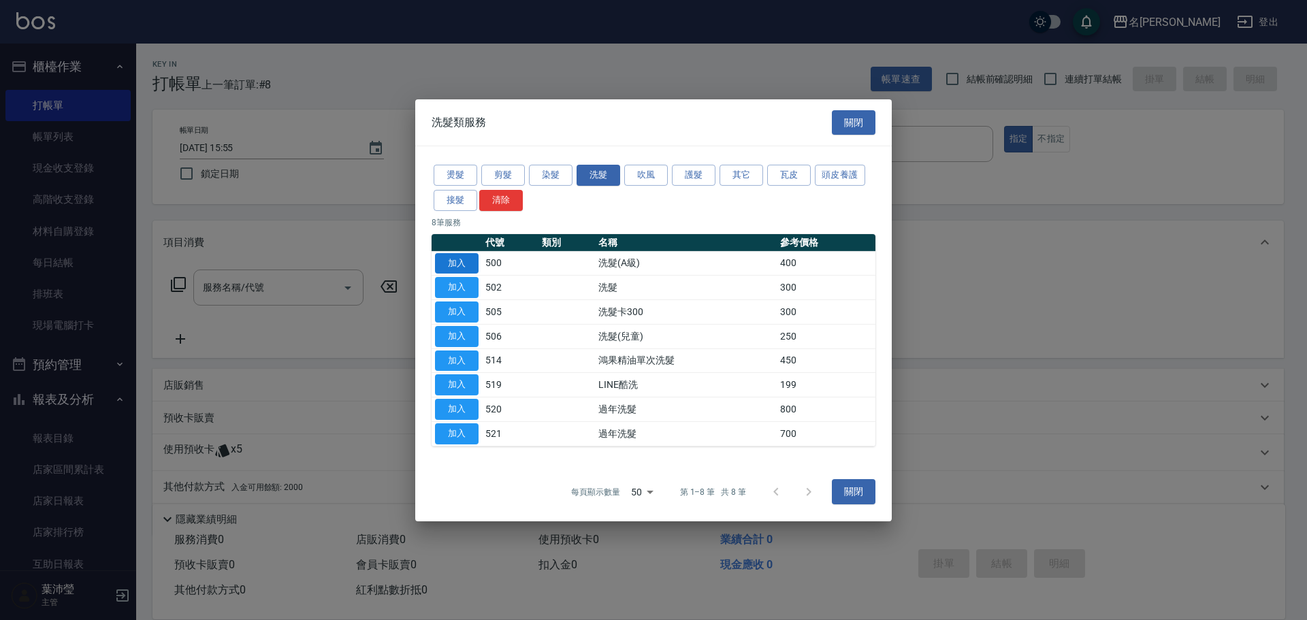
click at [458, 261] on button "加入" at bounding box center [457, 263] width 44 height 21
type input "洗髮(A級)(500)"
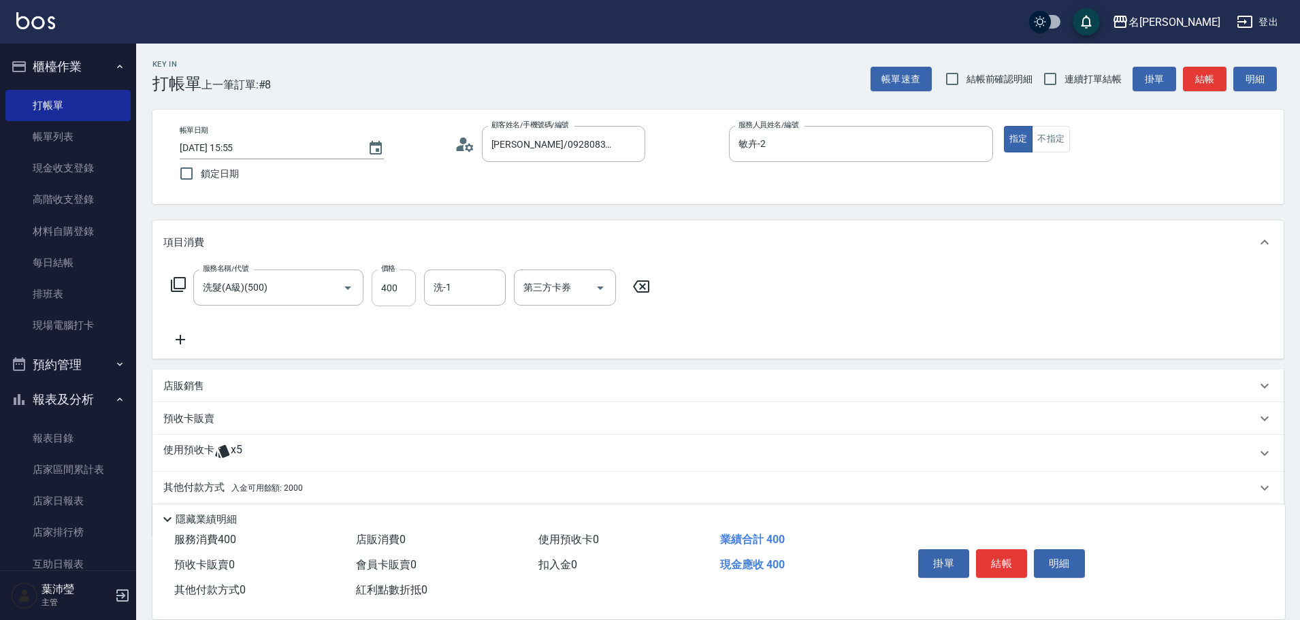
click at [405, 293] on input "400" at bounding box center [394, 288] width 44 height 37
type input "450"
click at [201, 480] on div "其他付款方式 入金可用餘額: 2000" at bounding box center [717, 488] width 1131 height 33
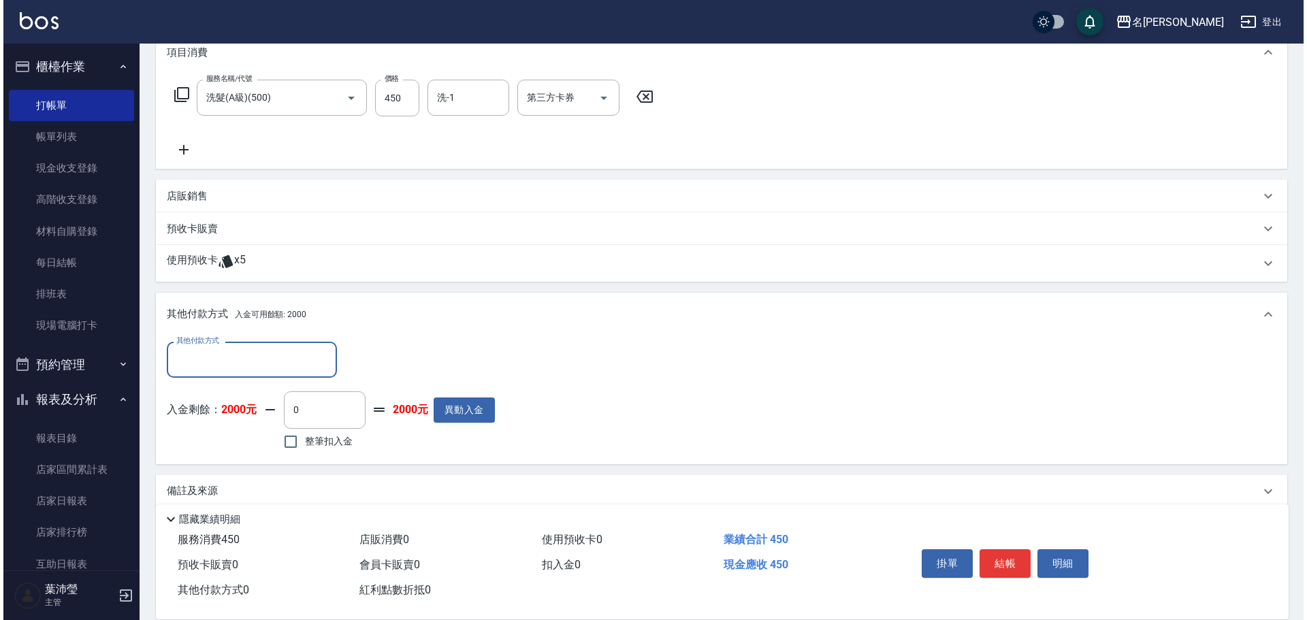
scroll to position [208, 0]
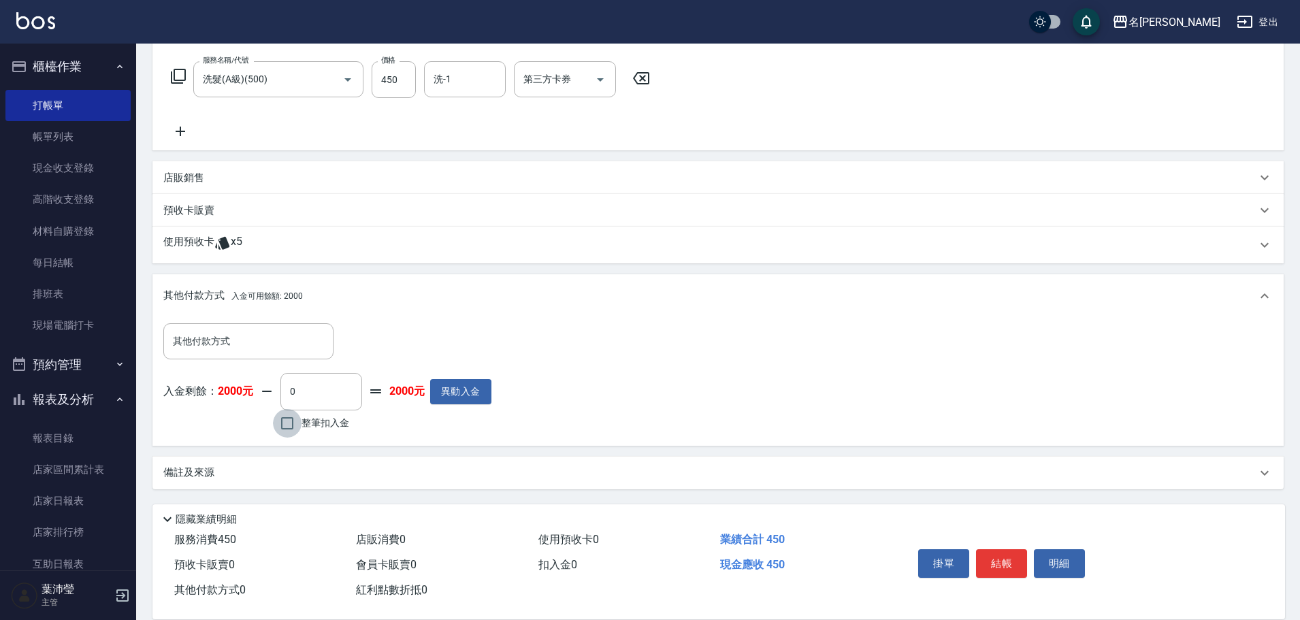
click at [290, 424] on input "整筆扣入金" at bounding box center [287, 423] width 29 height 29
checkbox input "true"
type input "450"
click at [1046, 558] on button "明細" at bounding box center [1059, 563] width 51 height 29
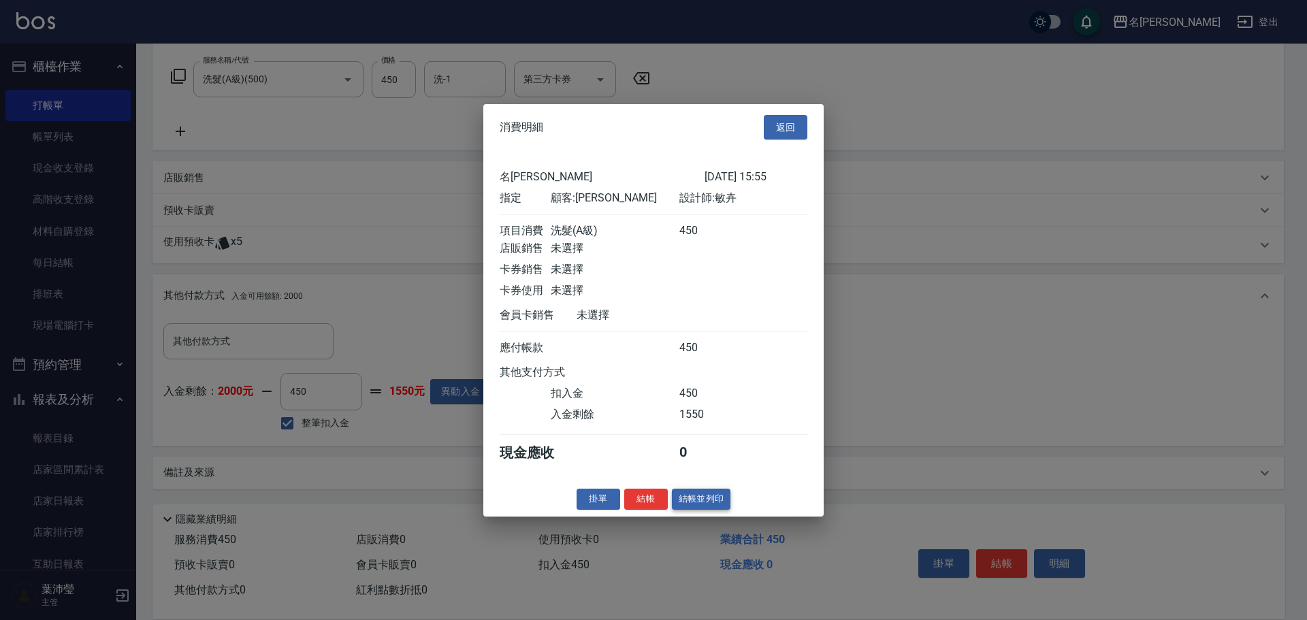
click at [692, 506] on button "結帳並列印" at bounding box center [701, 499] width 59 height 21
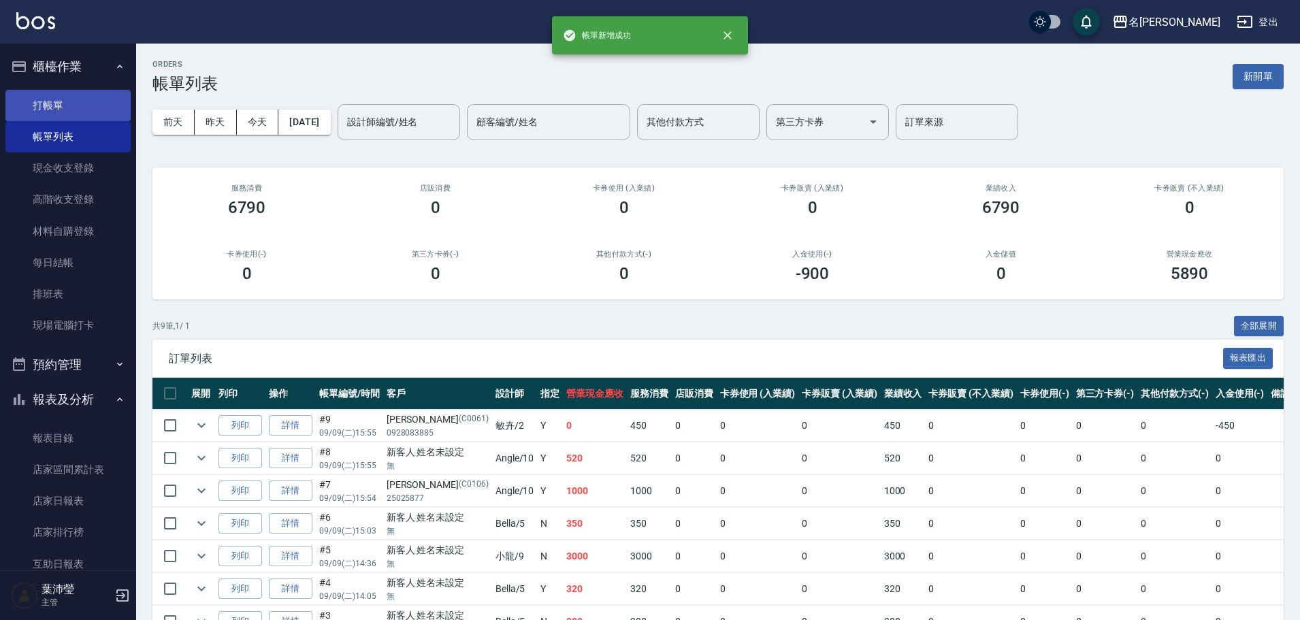
click at [94, 105] on link "打帳單" at bounding box center [67, 105] width 125 height 31
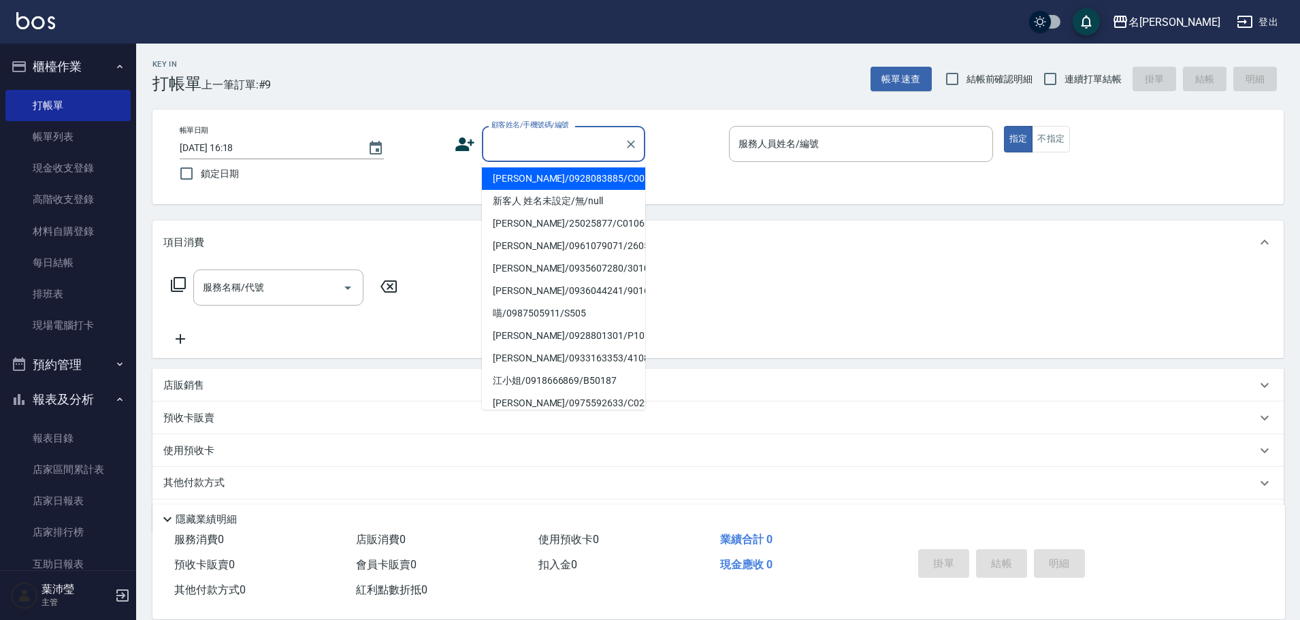
click at [553, 155] on input "顧客姓名/手機號碼/編號" at bounding box center [553, 144] width 131 height 24
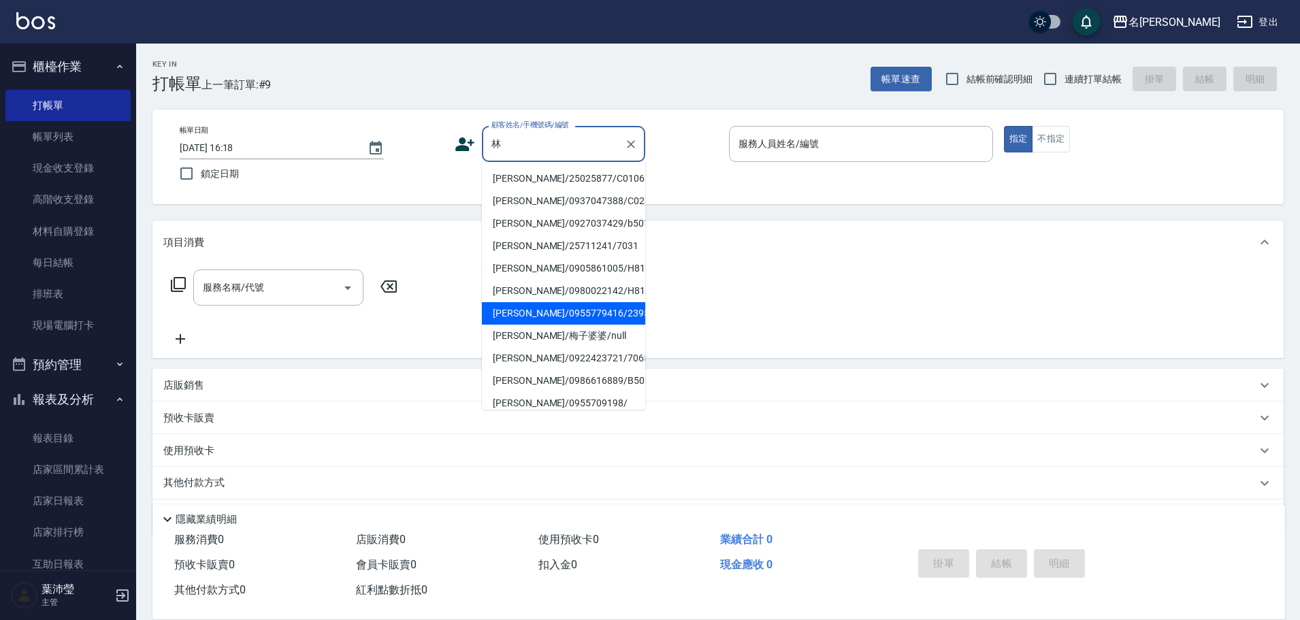
click at [547, 318] on li "[PERSON_NAME]/0955779416/2395" at bounding box center [563, 313] width 163 height 22
type input "[PERSON_NAME]/0955779416/2395"
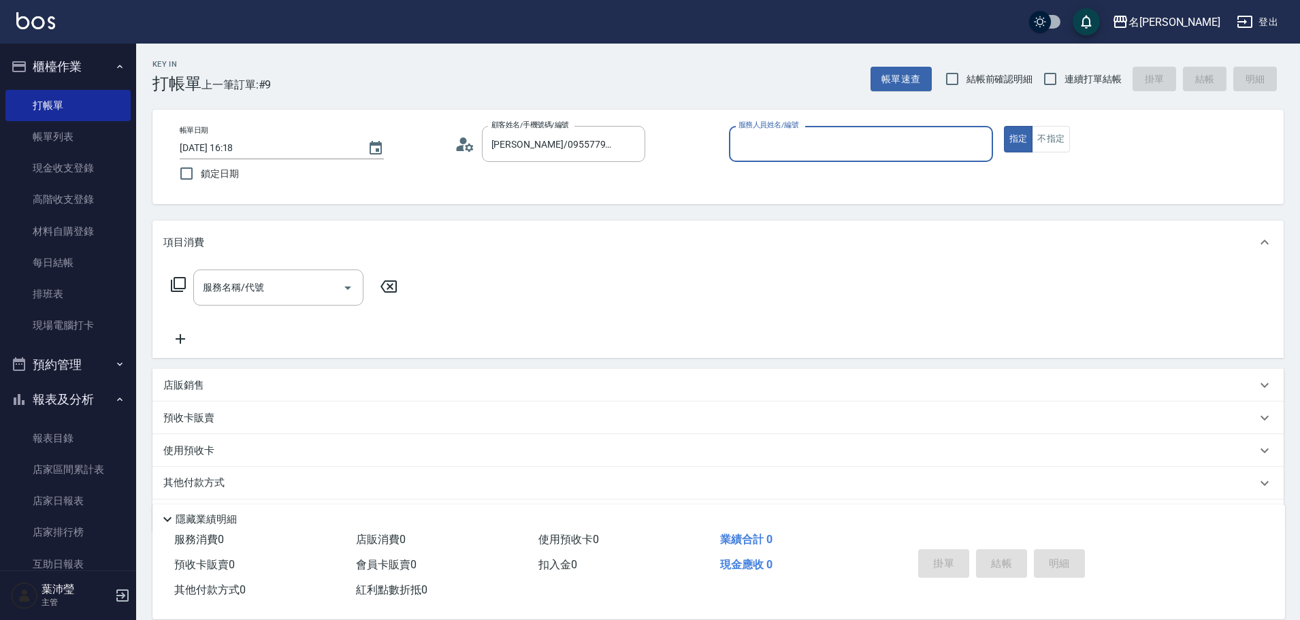
type input "敏卉-2"
click at [176, 282] on icon at bounding box center [178, 284] width 16 height 16
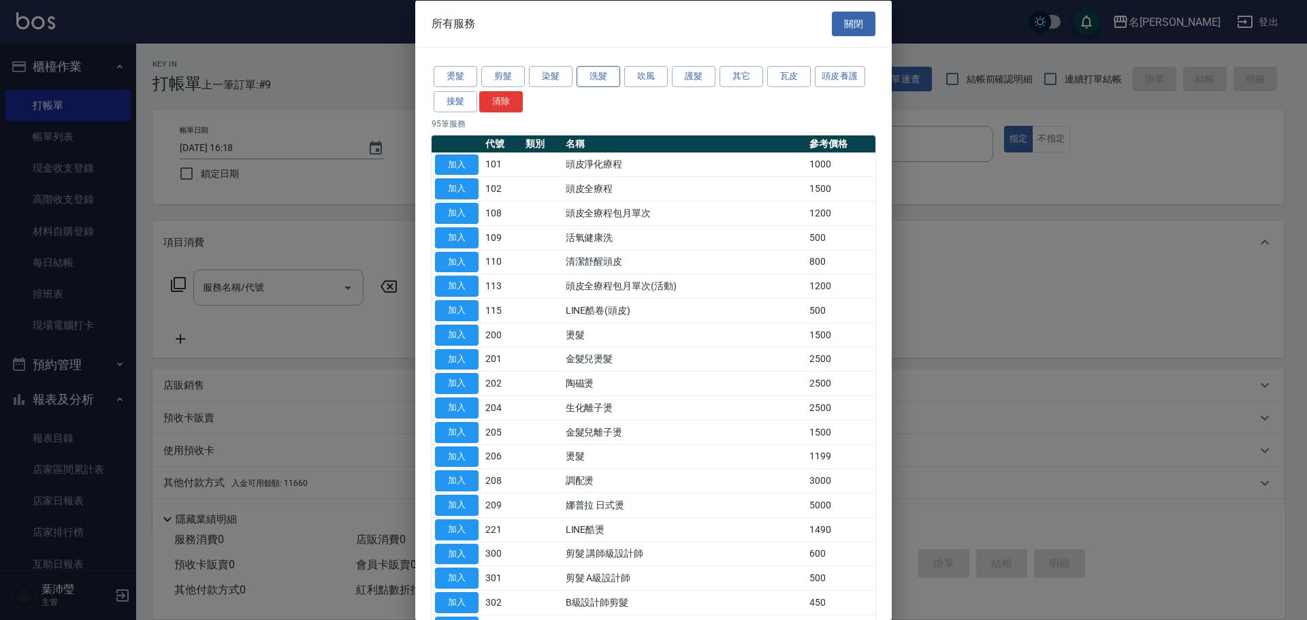
click at [601, 78] on button "洗髮" at bounding box center [599, 76] width 44 height 21
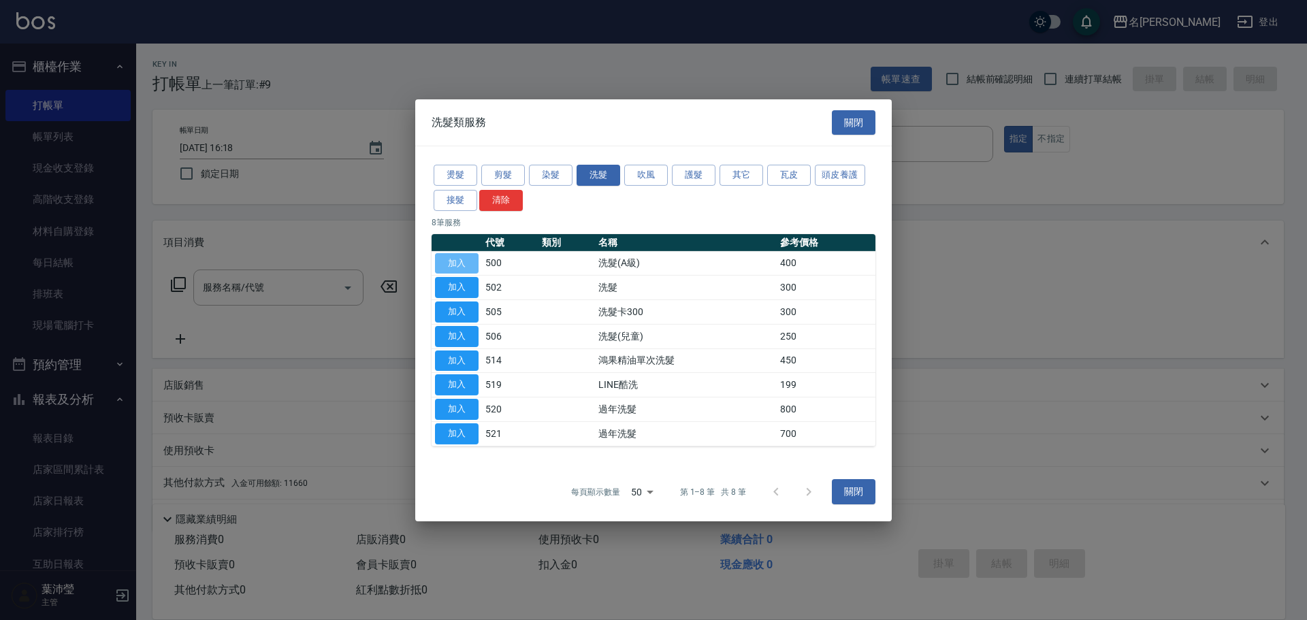
click at [453, 261] on button "加入" at bounding box center [457, 263] width 44 height 21
type input "洗髮(A級)(500)"
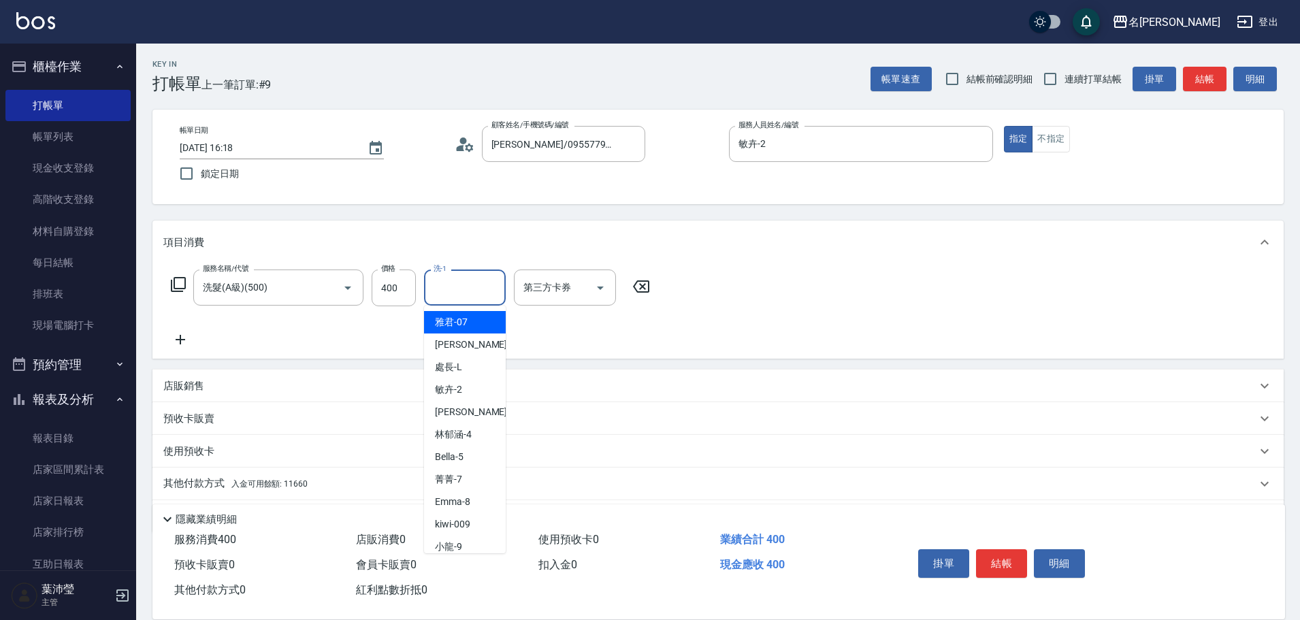
click at [433, 293] on input "洗-1" at bounding box center [464, 288] width 69 height 24
click at [478, 331] on ul "語爭 -20" at bounding box center [465, 322] width 82 height 33
click at [482, 319] on div "語爭 -20" at bounding box center [465, 322] width 82 height 22
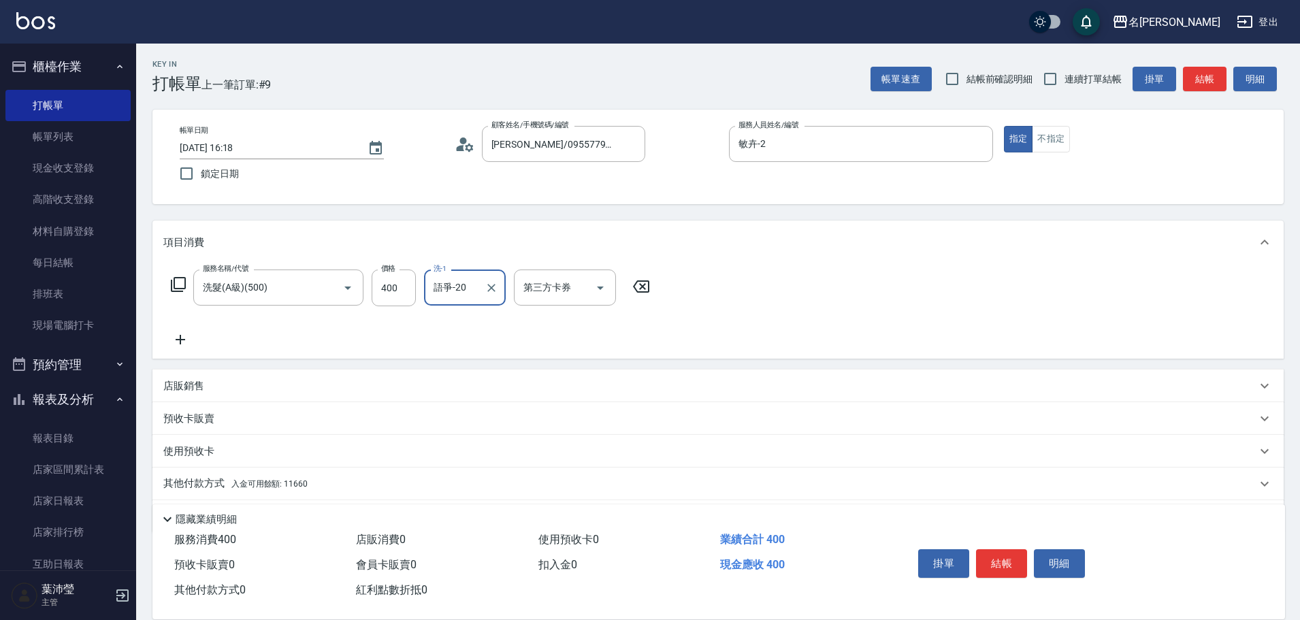
type input "語爭-20"
click at [196, 481] on p "其他付款方式 入金可用餘額: 11660" at bounding box center [235, 483] width 144 height 15
click at [1297, 569] on div "Key In 打帳單 上一筆訂單:#9 帳單速查 結帳前確認明細 連續打單結帳 掛單 結帳 明細 帳單日期 [DATE] 16:18 鎖定日期 顧客姓名/手機…" at bounding box center [718, 434] width 1164 height 781
click at [1298, 569] on div "Key In 打帳單 上一筆訂單:#9 帳單速查 結帳前確認明細 連續打單結帳 掛單 結帳 明細 帳單日期 [DATE] 16:18 鎖定日期 顧客姓名/手機…" at bounding box center [718, 434] width 1164 height 781
click at [1299, 567] on html "名留龍江 登出 櫃檯作業 打帳單 帳單列表 現金收支登錄 高階收支登錄 材料自購登錄 每日結帳 排班表 現場電腦打卡 預約管理 預約管理 單日預約紀錄 單週預…" at bounding box center [650, 412] width 1300 height 824
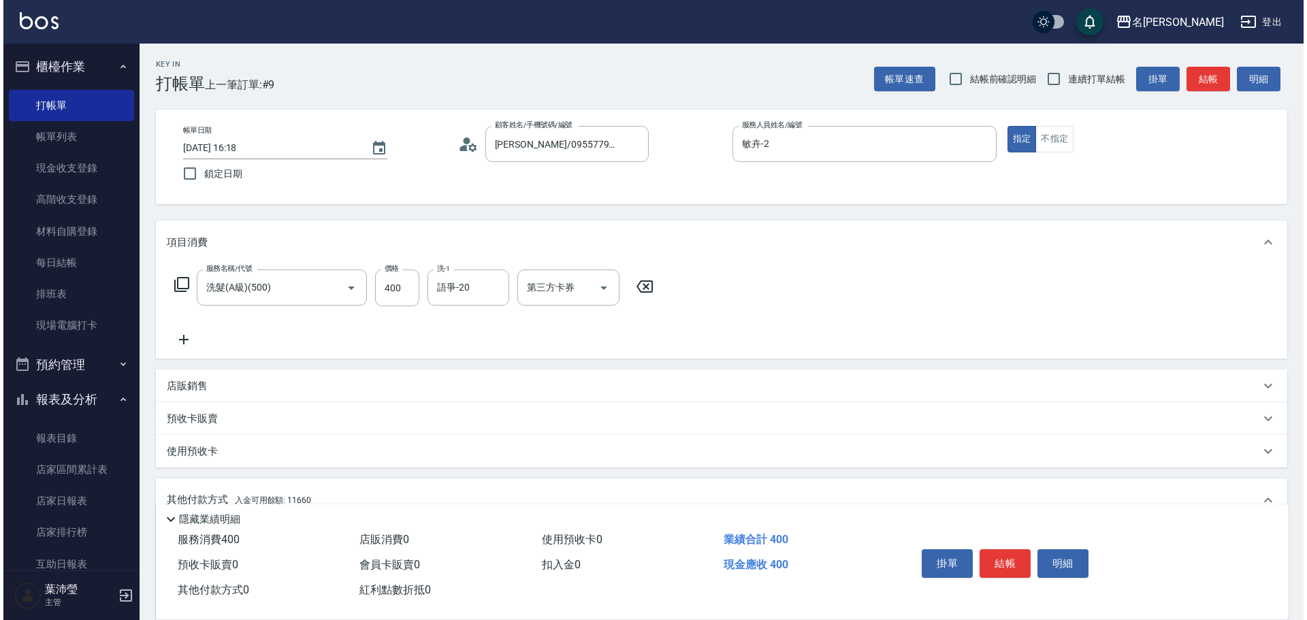
scroll to position [204, 0]
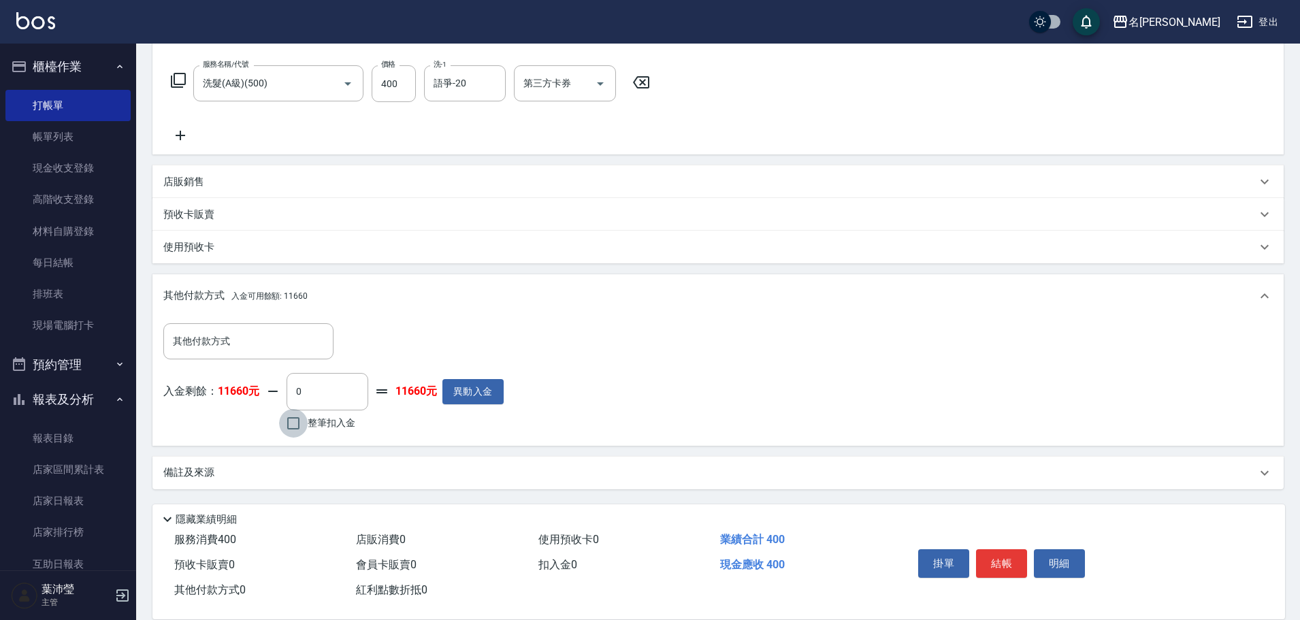
click at [297, 423] on input "整筆扣入金" at bounding box center [293, 423] width 29 height 29
checkbox input "true"
type input "400"
click at [1060, 559] on button "明細" at bounding box center [1059, 563] width 51 height 29
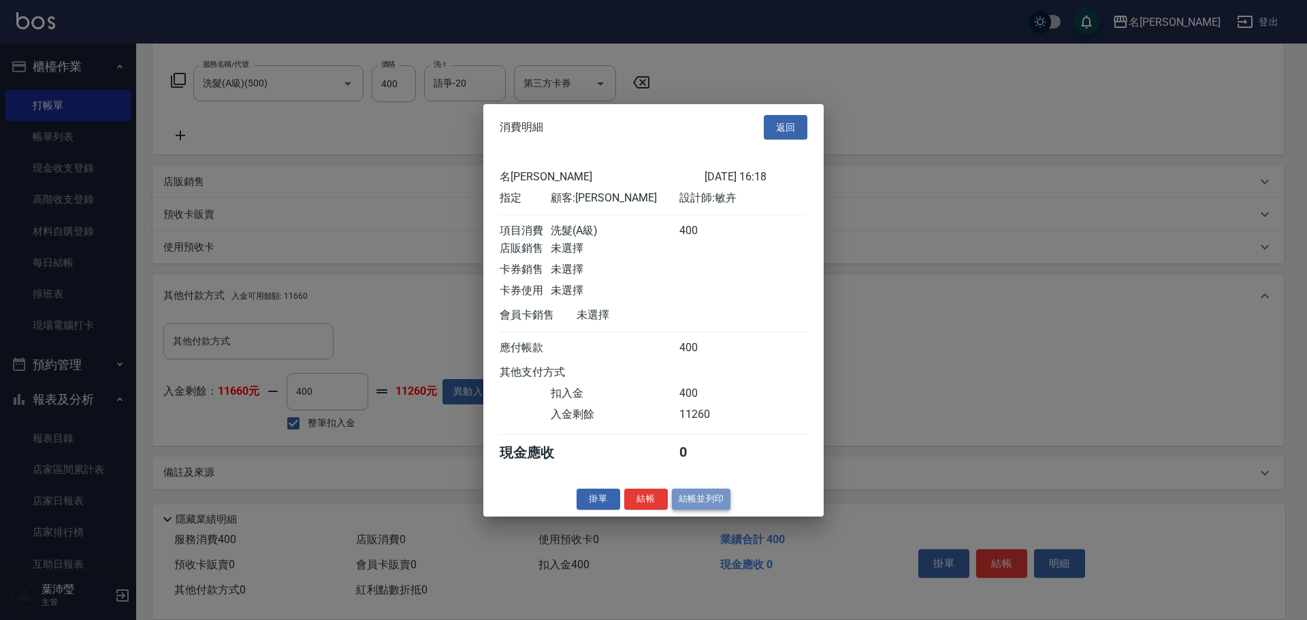
click at [710, 502] on button "結帳並列印" at bounding box center [701, 499] width 59 height 21
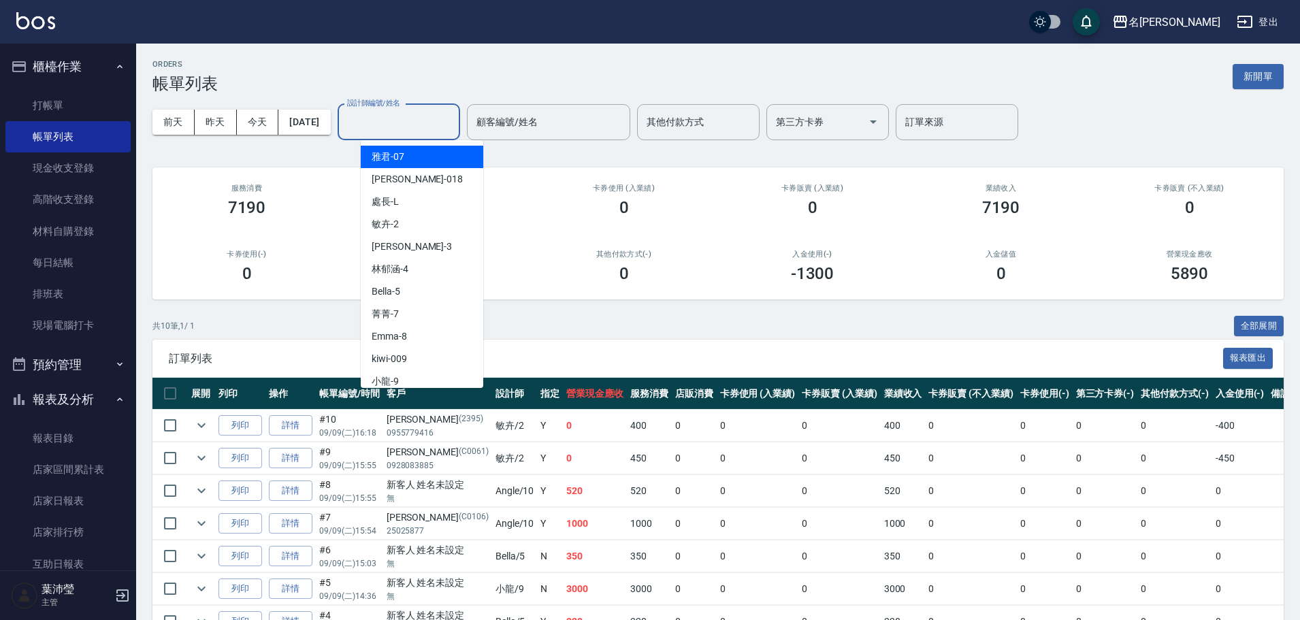
click at [424, 121] on input "設計師編號/姓名" at bounding box center [399, 122] width 110 height 24
click at [413, 223] on div "敏卉 -2" at bounding box center [422, 224] width 123 height 22
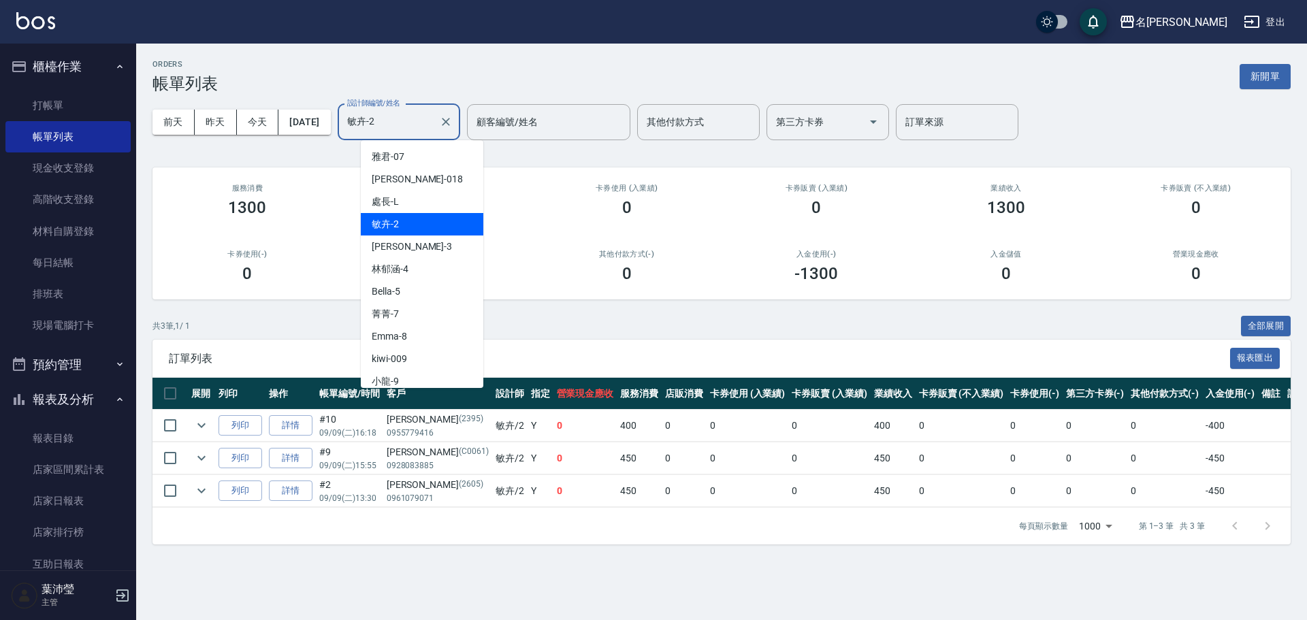
click at [421, 123] on input "敏卉-2" at bounding box center [389, 122] width 90 height 24
click at [430, 374] on div "小龍 -9" at bounding box center [422, 381] width 123 height 22
type input "小龍-9"
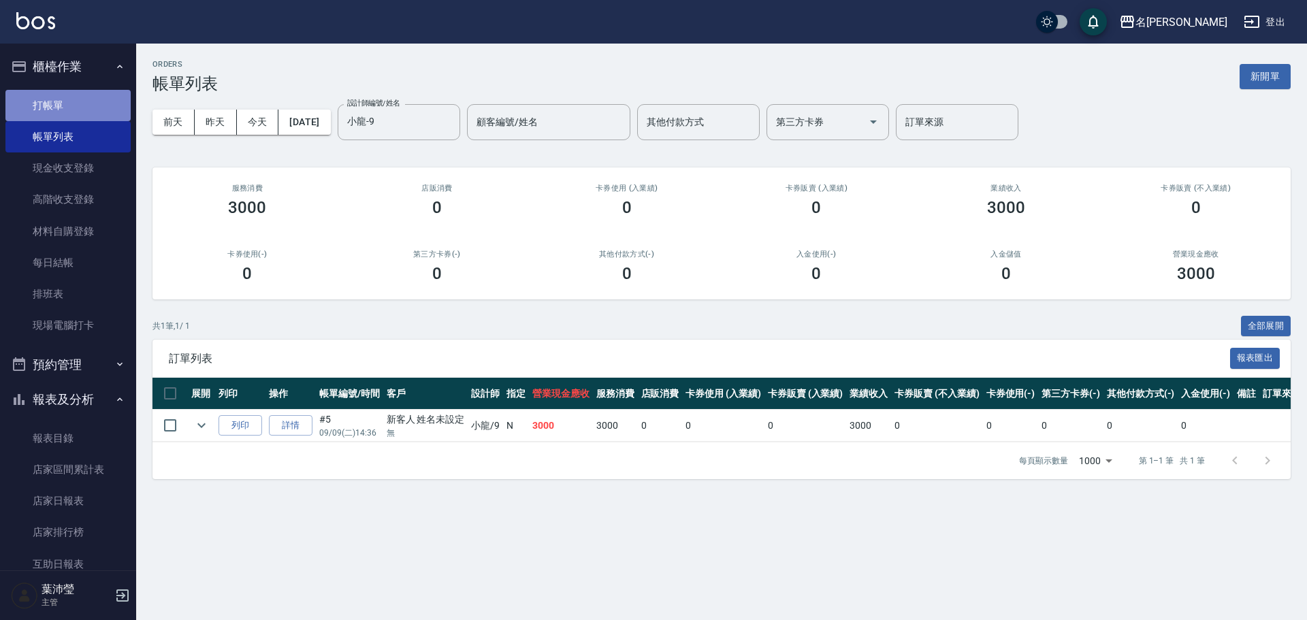
click at [110, 108] on link "打帳單" at bounding box center [67, 105] width 125 height 31
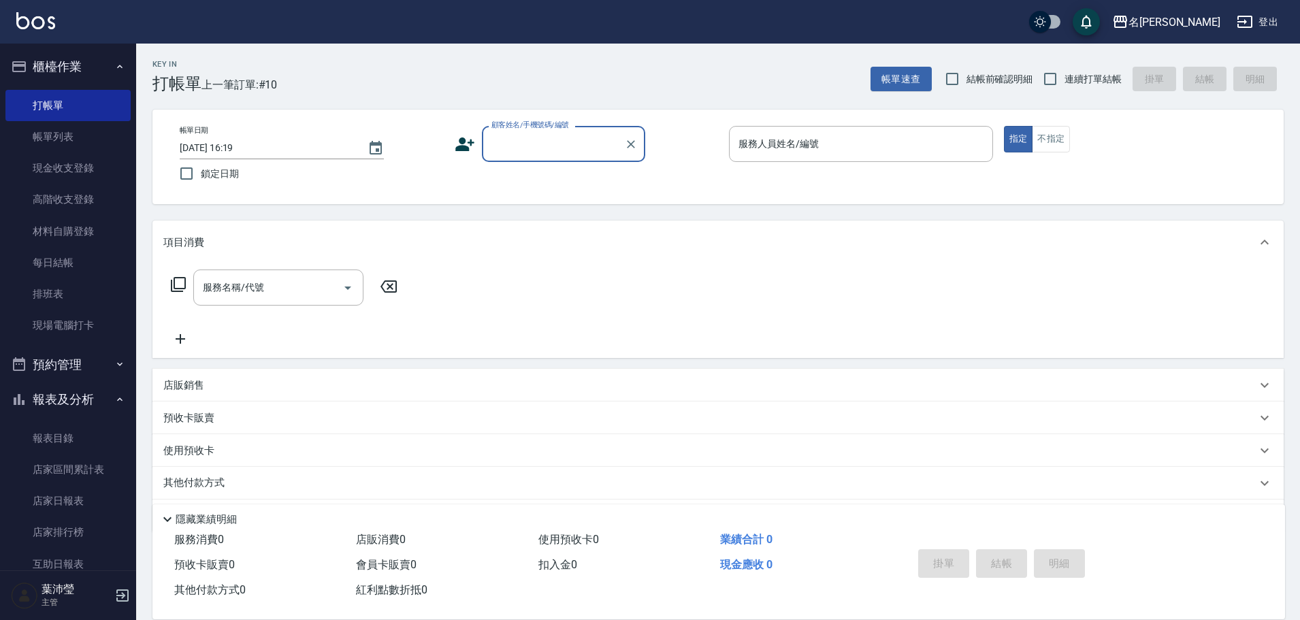
drag, startPoint x: 675, startPoint y: 340, endPoint x: 555, endPoint y: 182, distance: 198.8
click at [574, 295] on div "服務名稱/代號 服務名稱/代號" at bounding box center [717, 311] width 1131 height 94
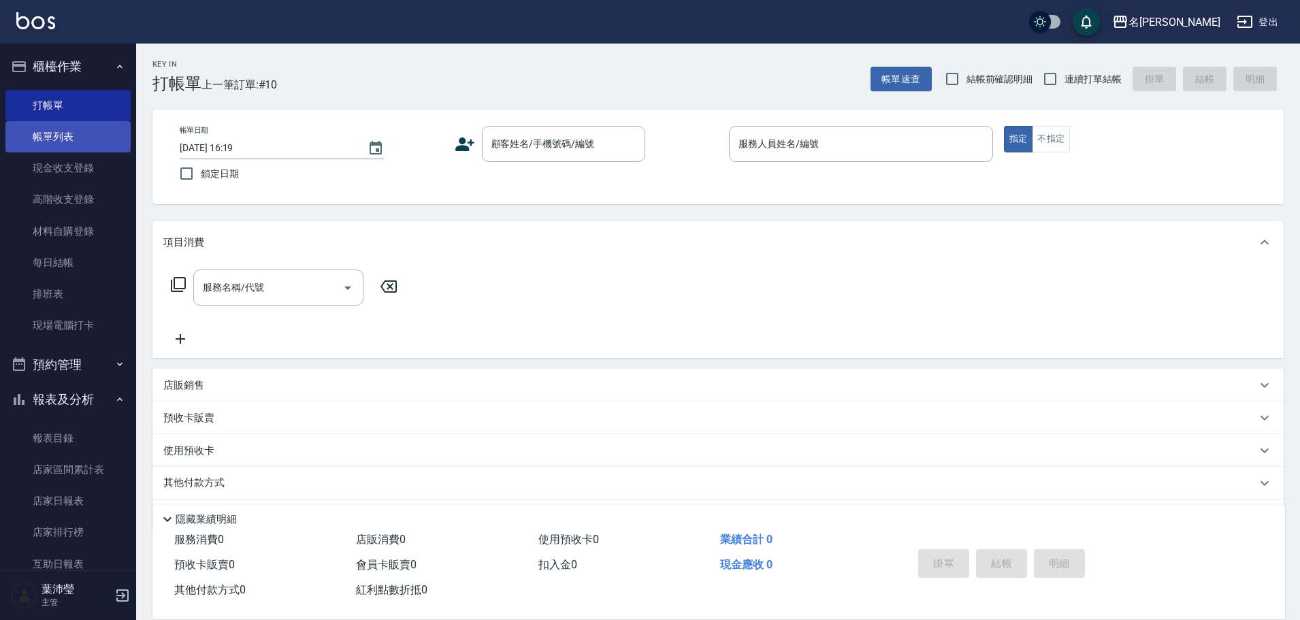
click at [67, 144] on link "帳單列表" at bounding box center [67, 136] width 125 height 31
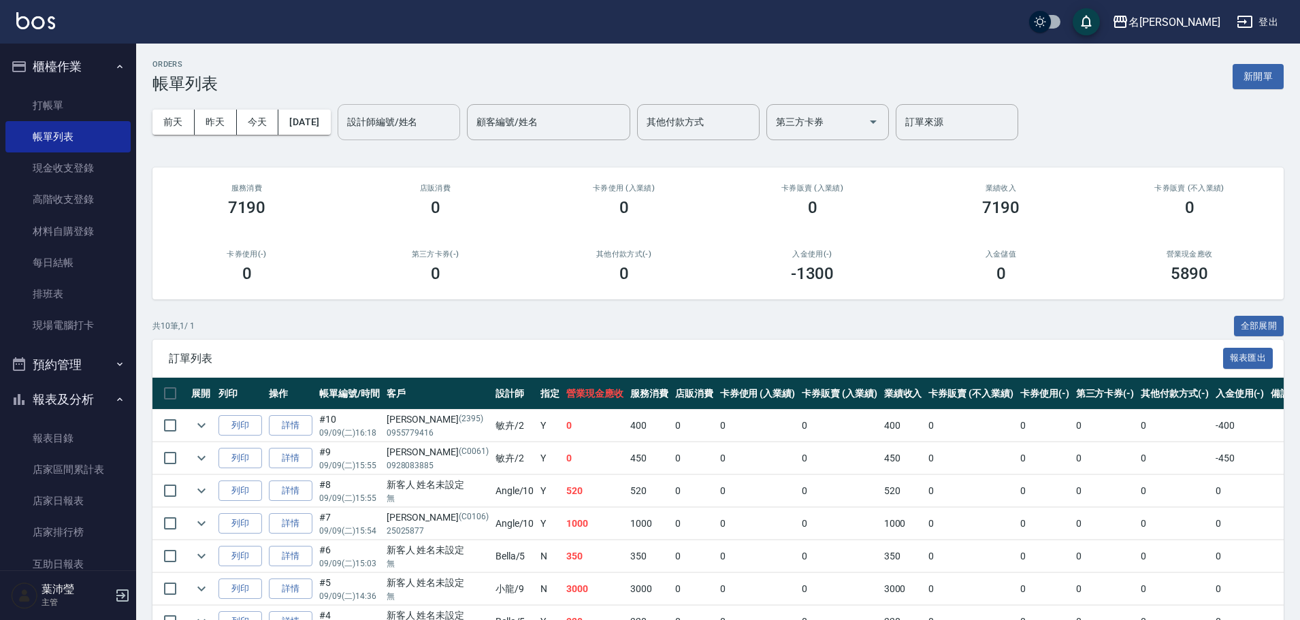
click at [442, 129] on input "設計師編號/姓名" at bounding box center [399, 122] width 110 height 24
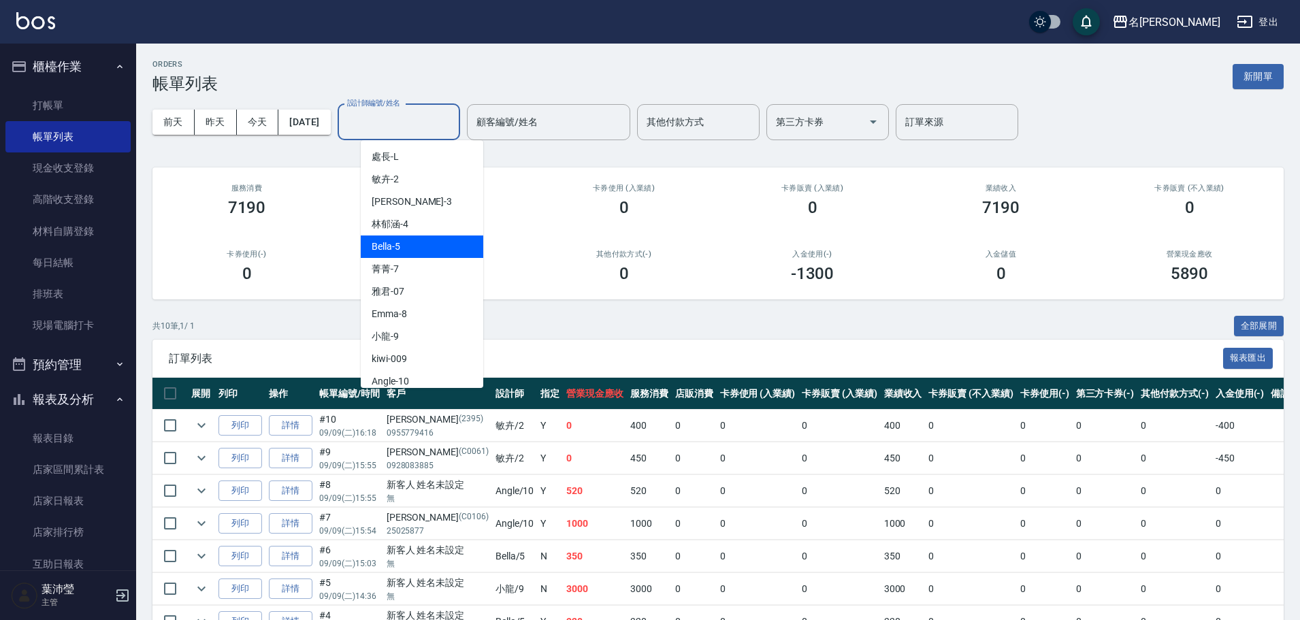
click at [430, 242] on div "Bella -5" at bounding box center [422, 247] width 123 height 22
type input "Bella-5"
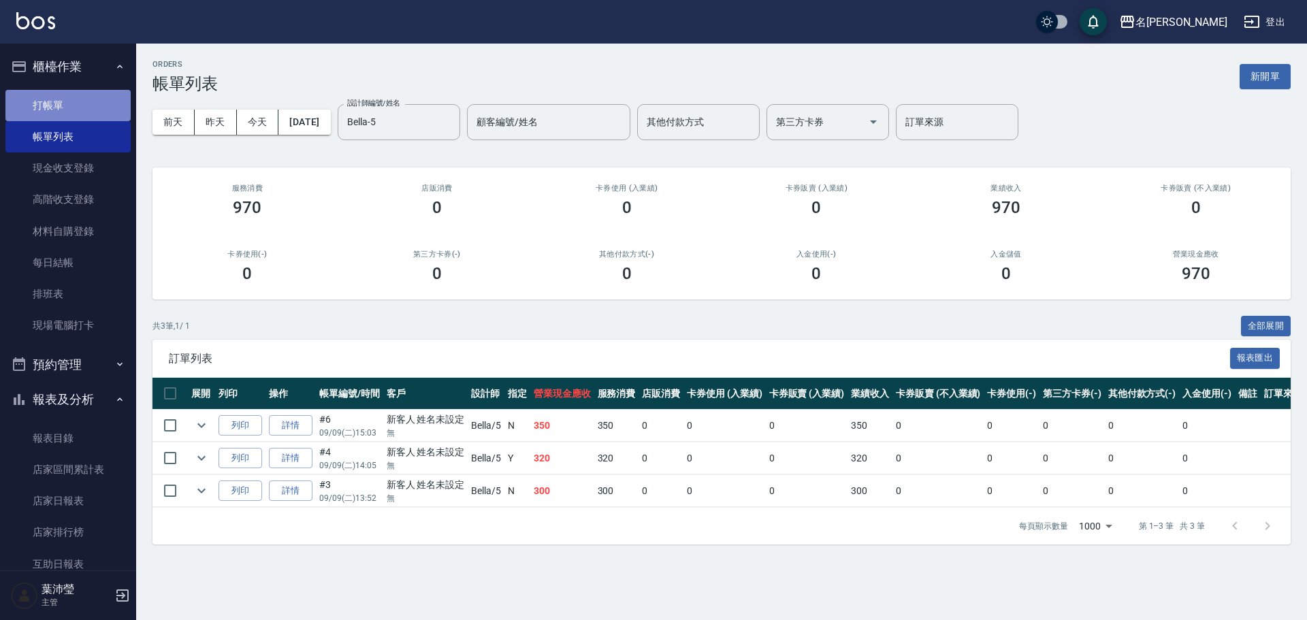
click at [74, 112] on link "打帳單" at bounding box center [67, 105] width 125 height 31
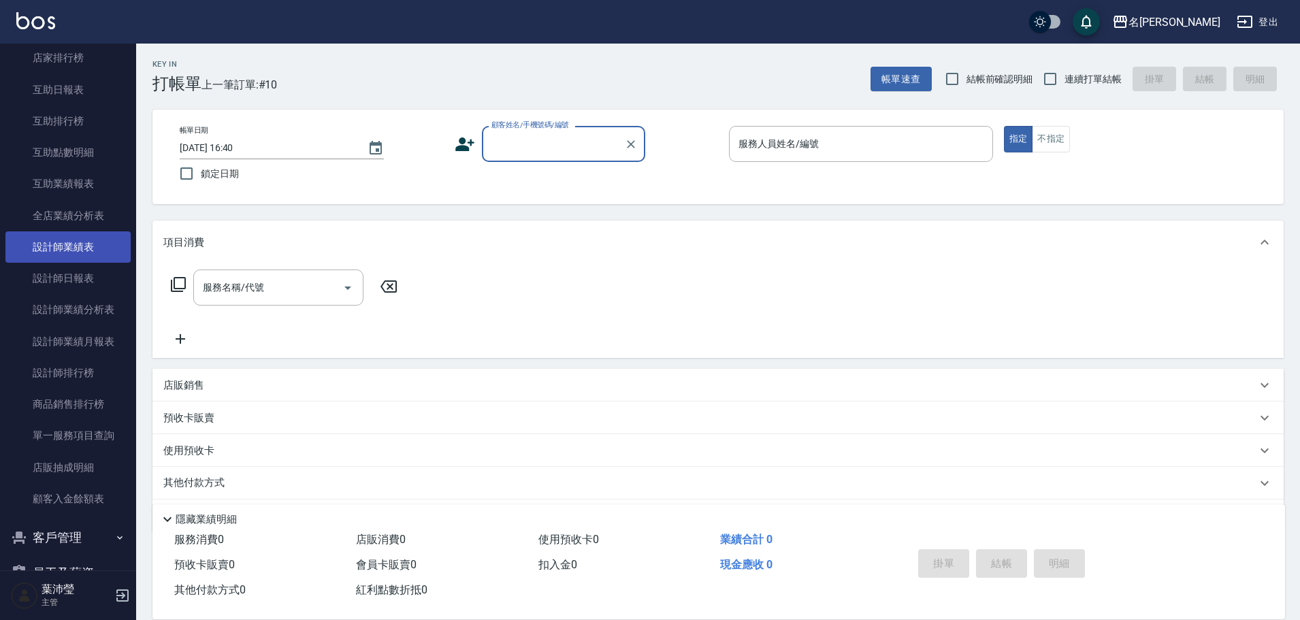
scroll to position [476, 0]
click at [103, 274] on link "設計師日報表" at bounding box center [67, 276] width 125 height 31
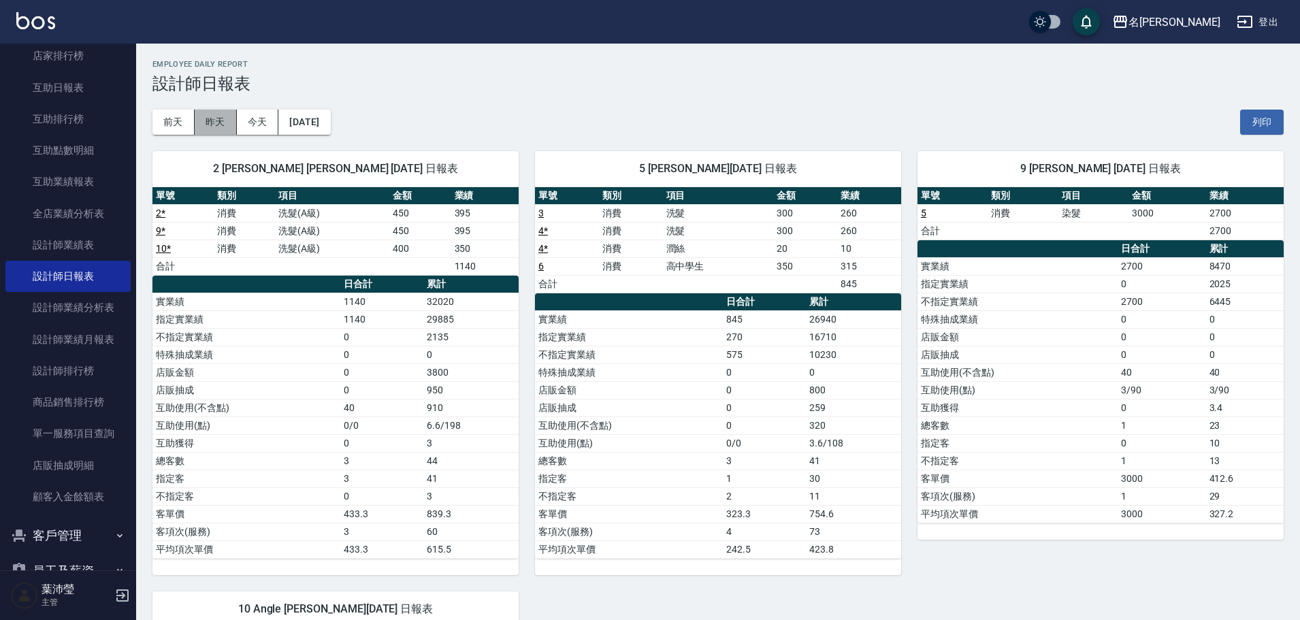
click at [214, 131] on button "昨天" at bounding box center [216, 122] width 42 height 25
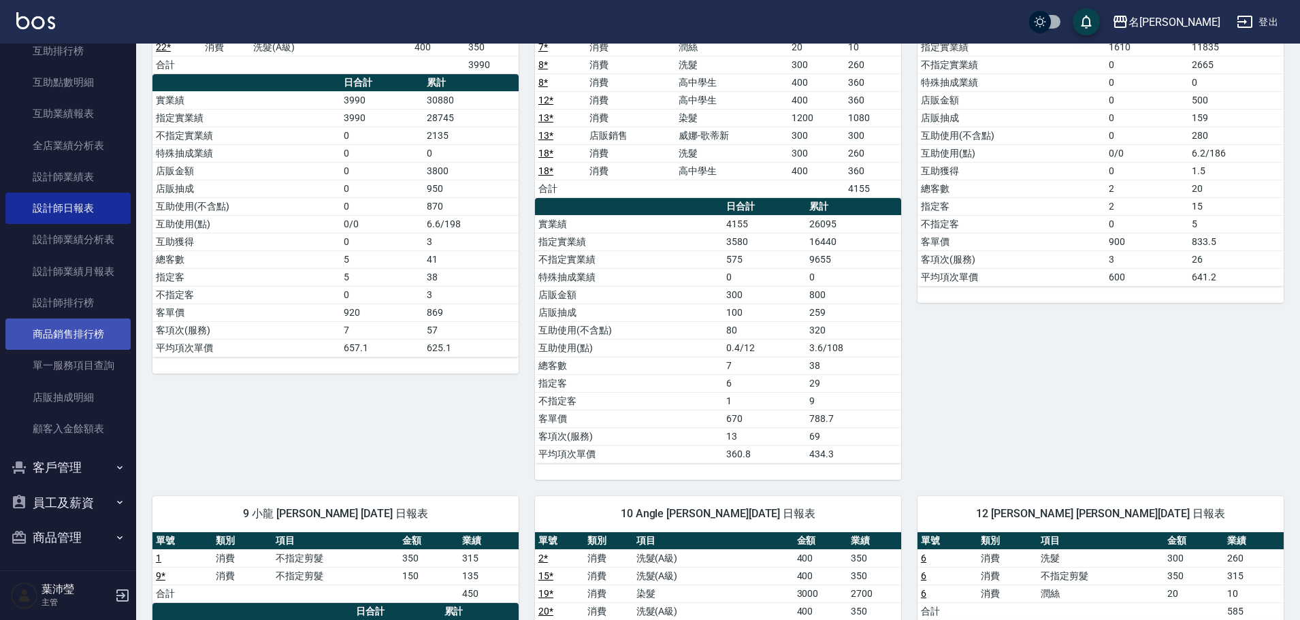
scroll to position [546, 0]
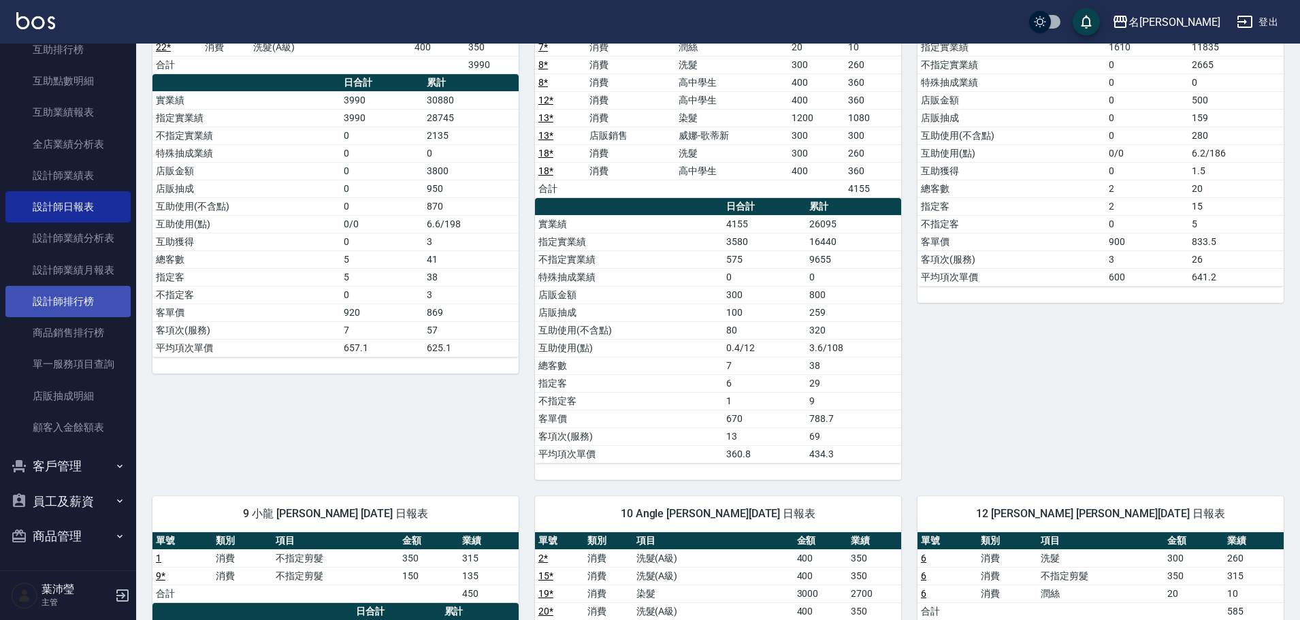
click at [67, 303] on link "設計師排行榜" at bounding box center [67, 301] width 125 height 31
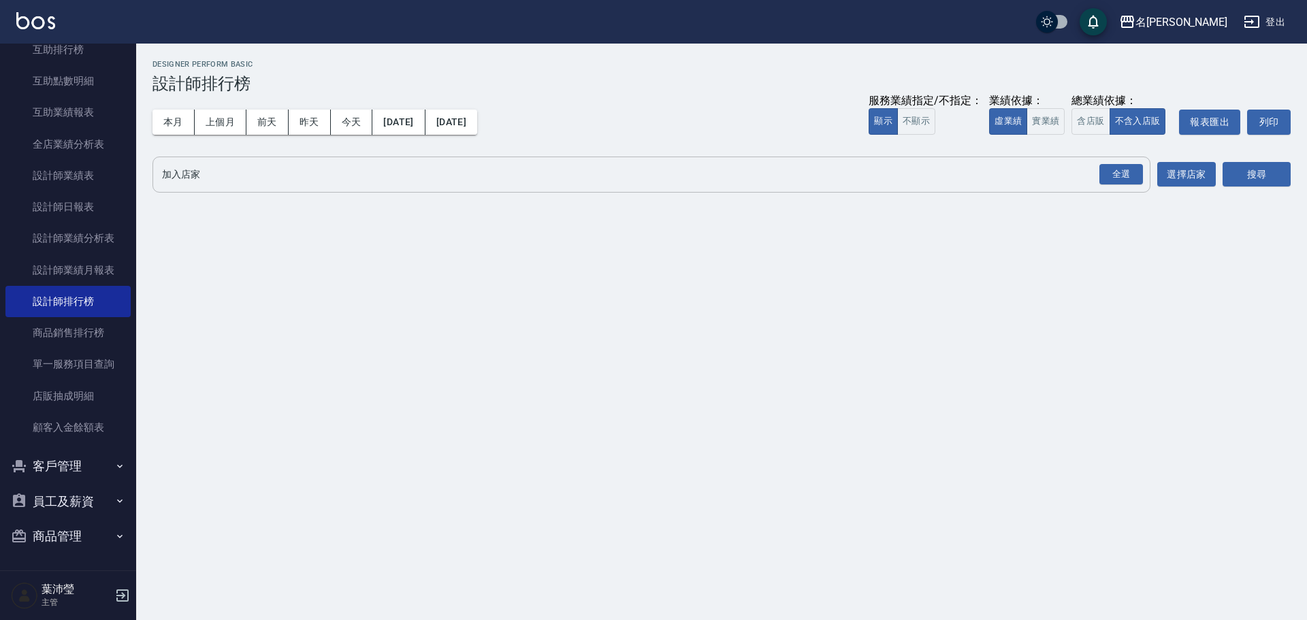
click at [247, 177] on input "加入店家" at bounding box center [641, 175] width 965 height 24
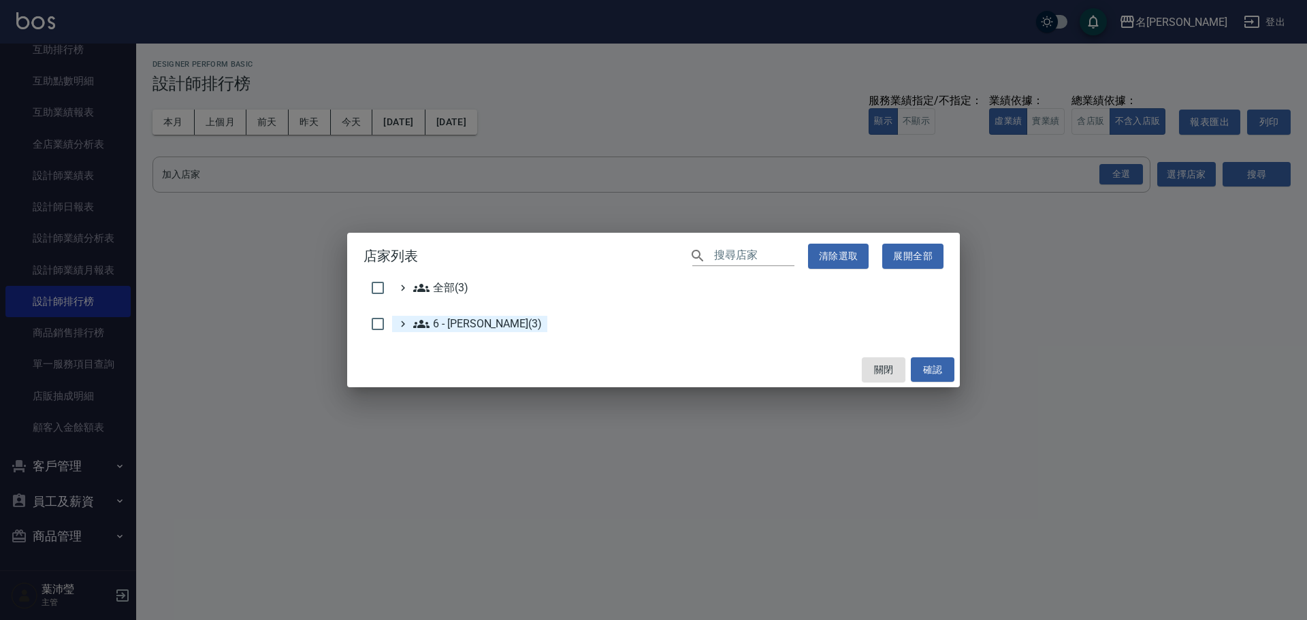
click at [458, 329] on 賴明男\(3\) "6 - [PERSON_NAME](3)" at bounding box center [477, 324] width 129 height 16
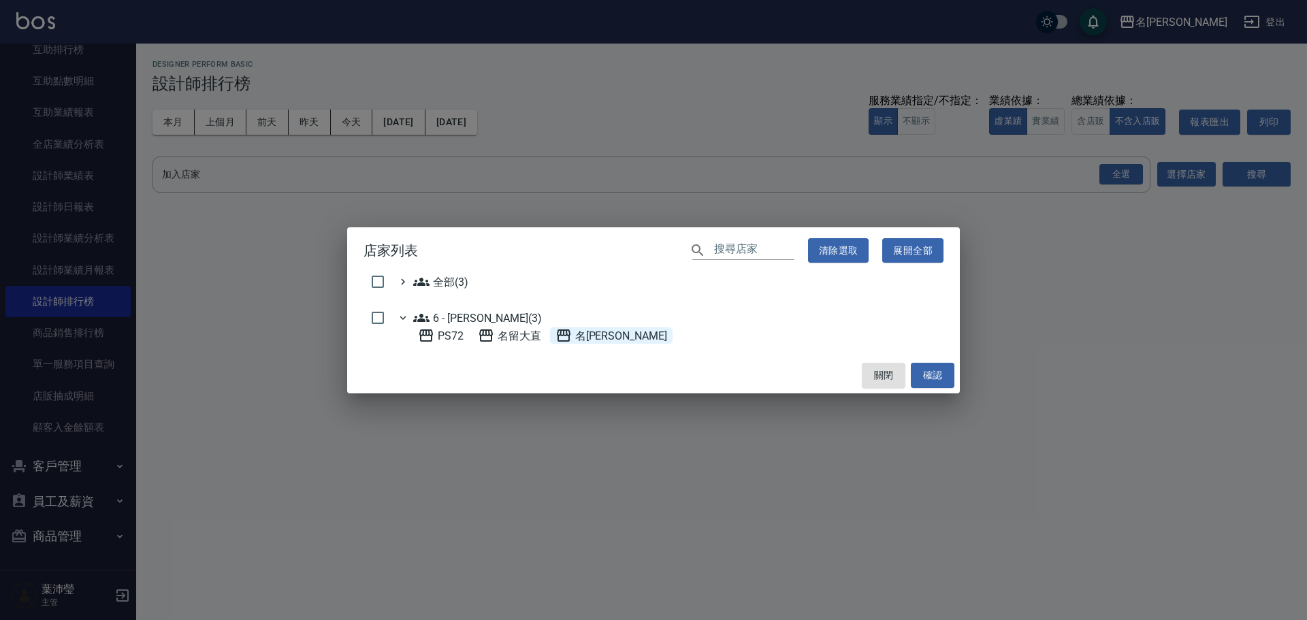
click at [604, 336] on span "名[PERSON_NAME]" at bounding box center [611, 335] width 112 height 16
drag, startPoint x: 942, startPoint y: 370, endPoint x: 946, endPoint y: 357, distance: 13.6
click at [942, 370] on button "確認" at bounding box center [933, 375] width 44 height 25
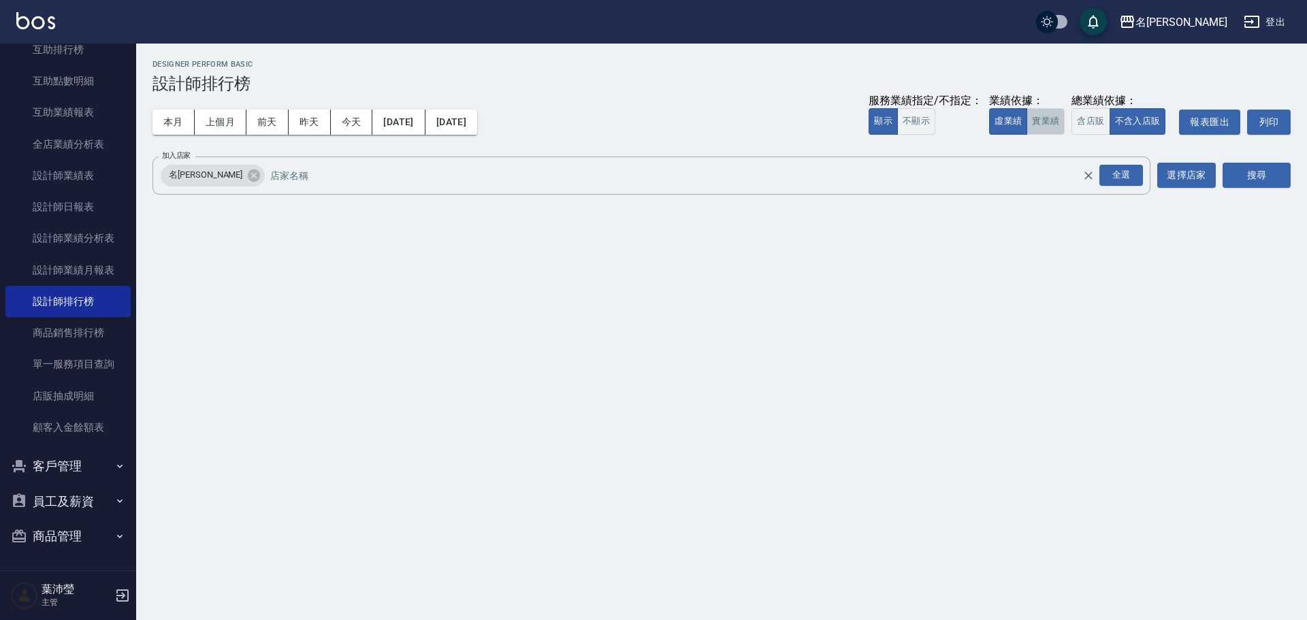
drag, startPoint x: 1052, startPoint y: 123, endPoint x: 1190, endPoint y: 194, distance: 155.3
click at [1054, 123] on button "實業績" at bounding box center [1045, 121] width 38 height 27
click at [1265, 176] on button "搜尋" at bounding box center [1256, 175] width 68 height 25
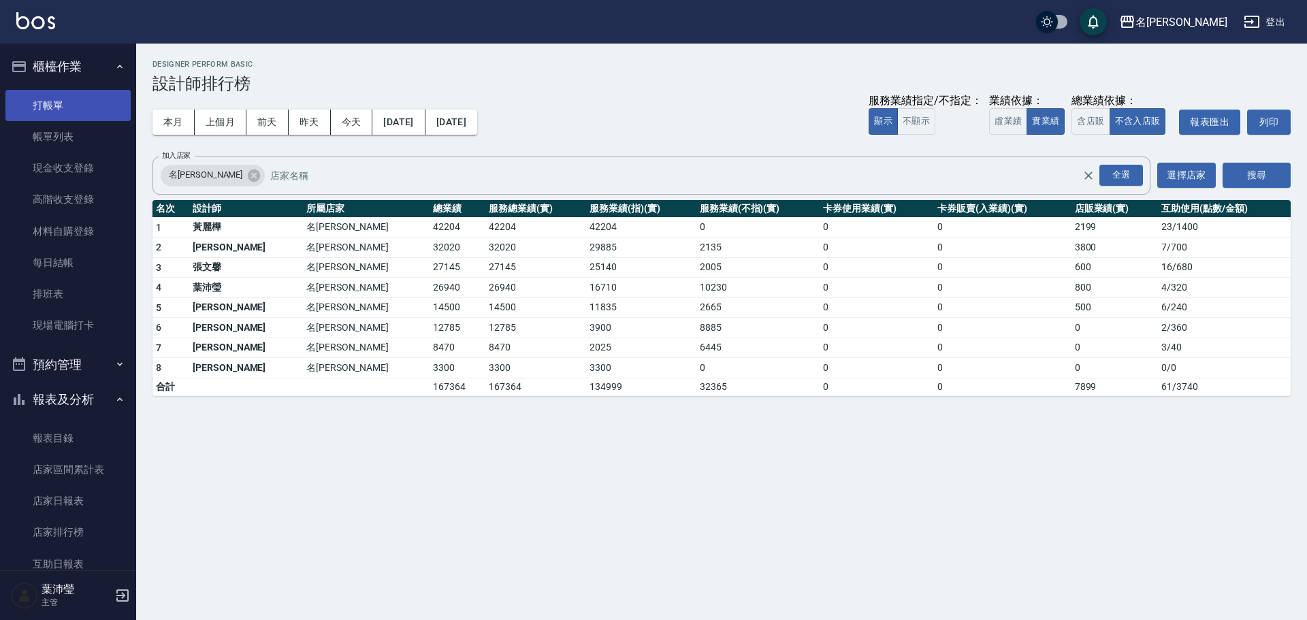
click at [42, 109] on link "打帳單" at bounding box center [67, 105] width 125 height 31
